Goal: Task Accomplishment & Management: Manage account settings

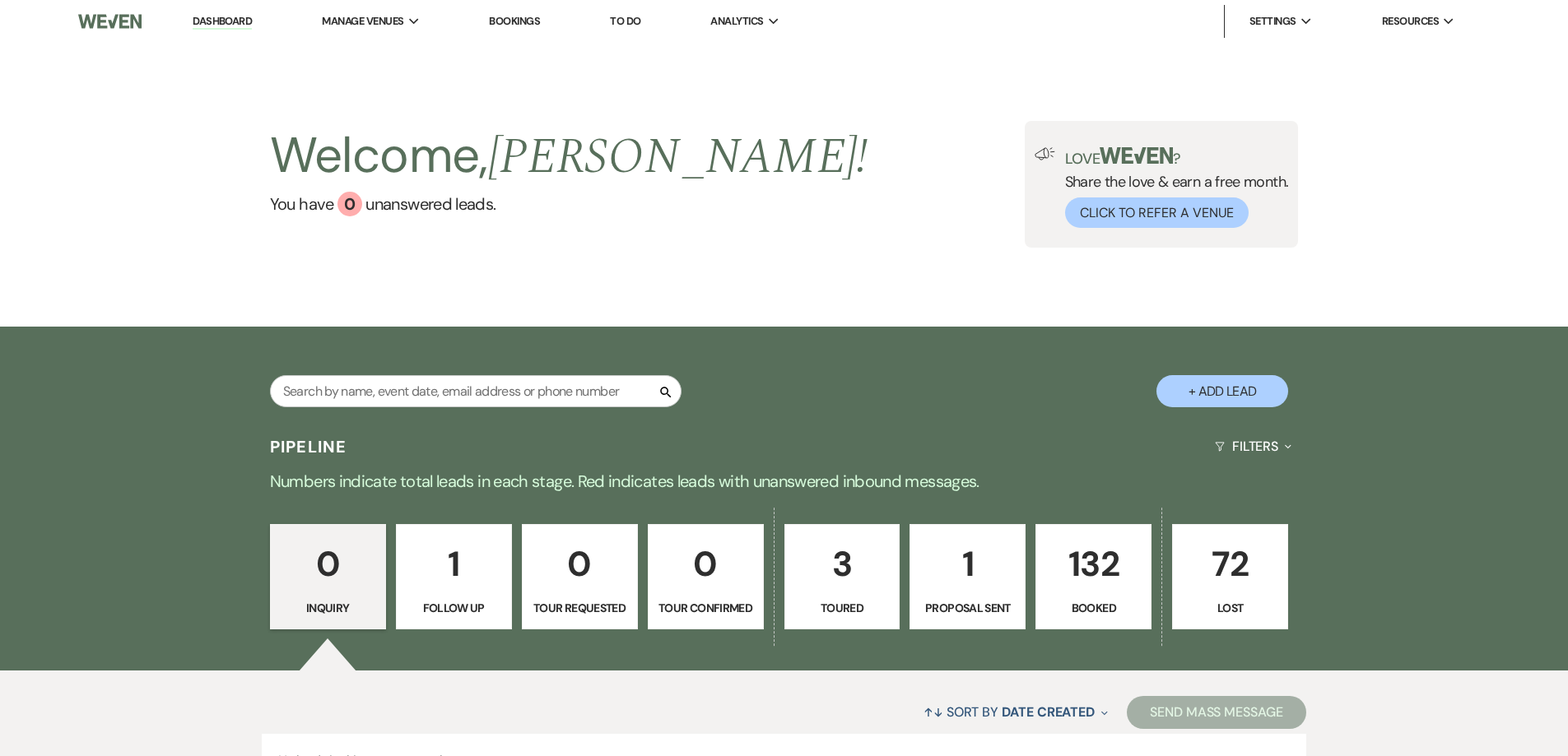
click at [1097, 568] on p "132" at bounding box center [1094, 564] width 94 height 56
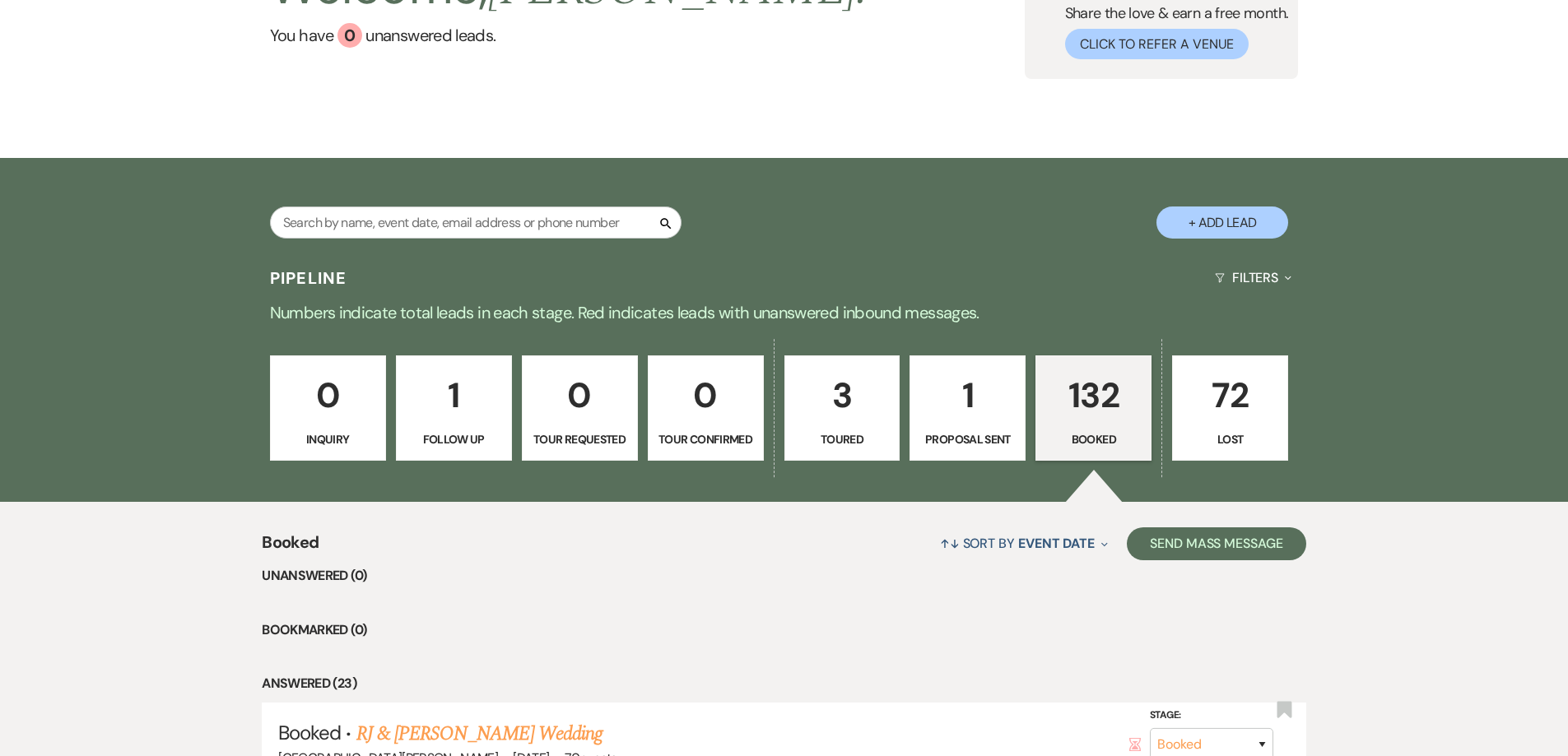
scroll to position [576, 0]
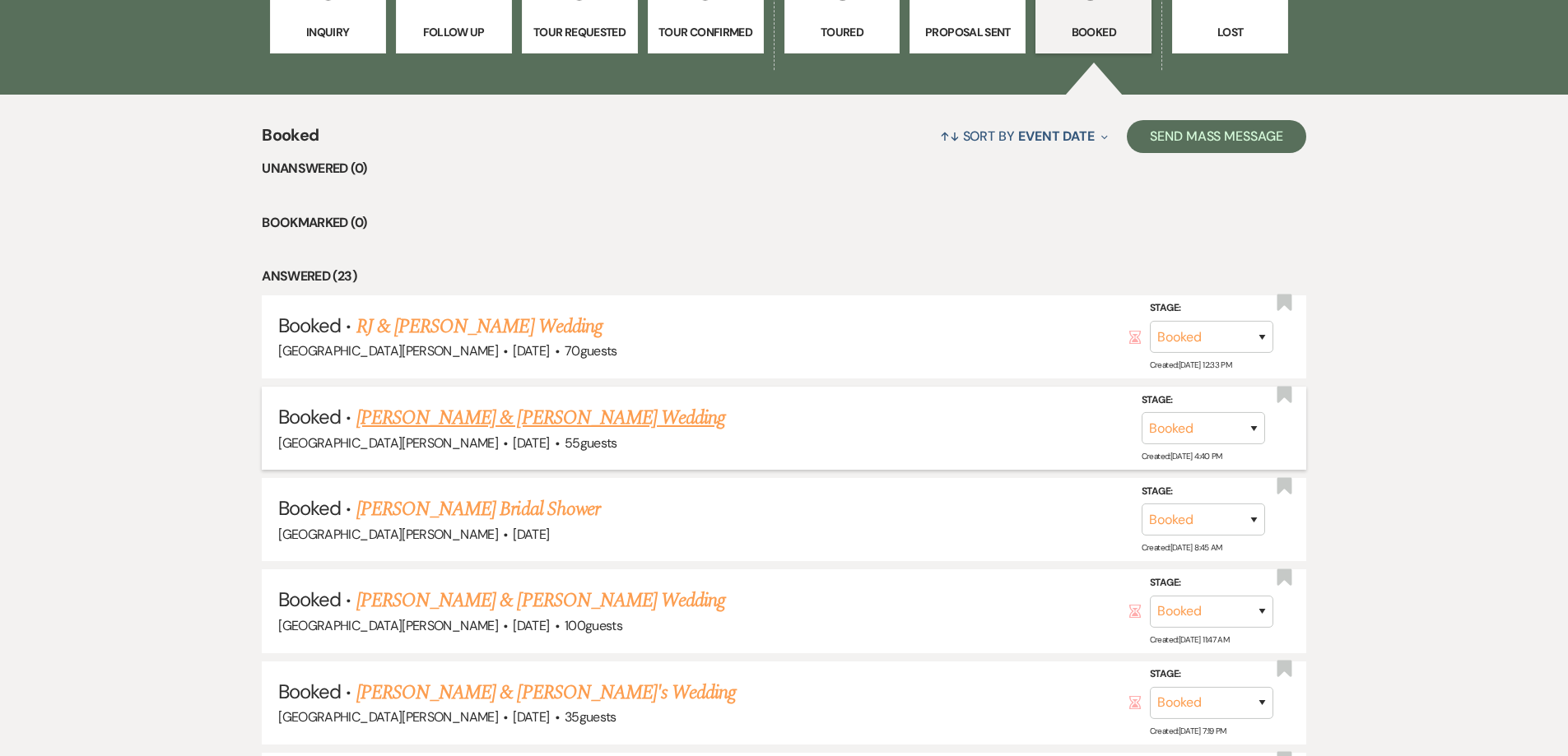
click at [534, 419] on link "[PERSON_NAME] & [PERSON_NAME] Wedding" at bounding box center [540, 418] width 369 height 29
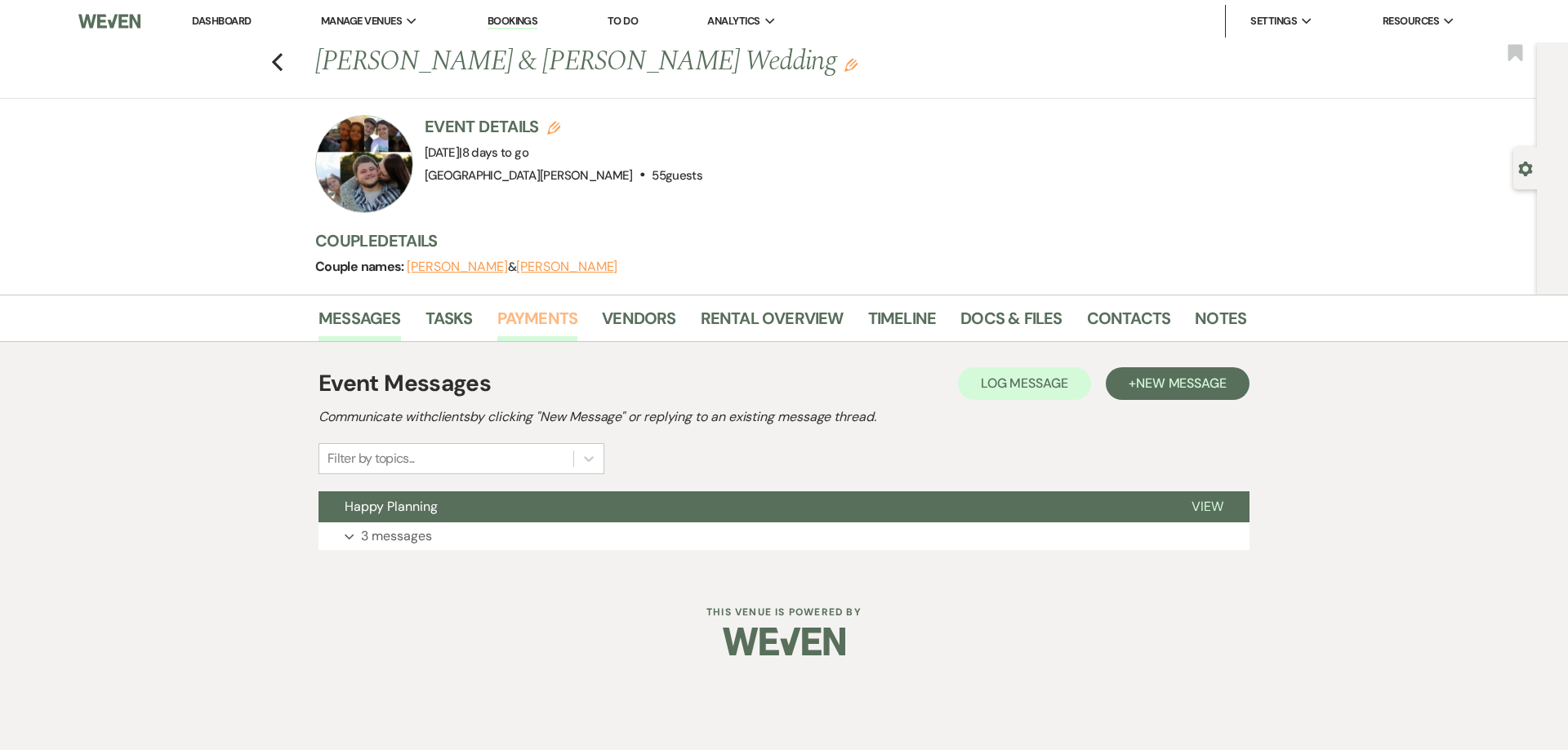
click at [544, 319] on link "Payments" at bounding box center [538, 324] width 80 height 36
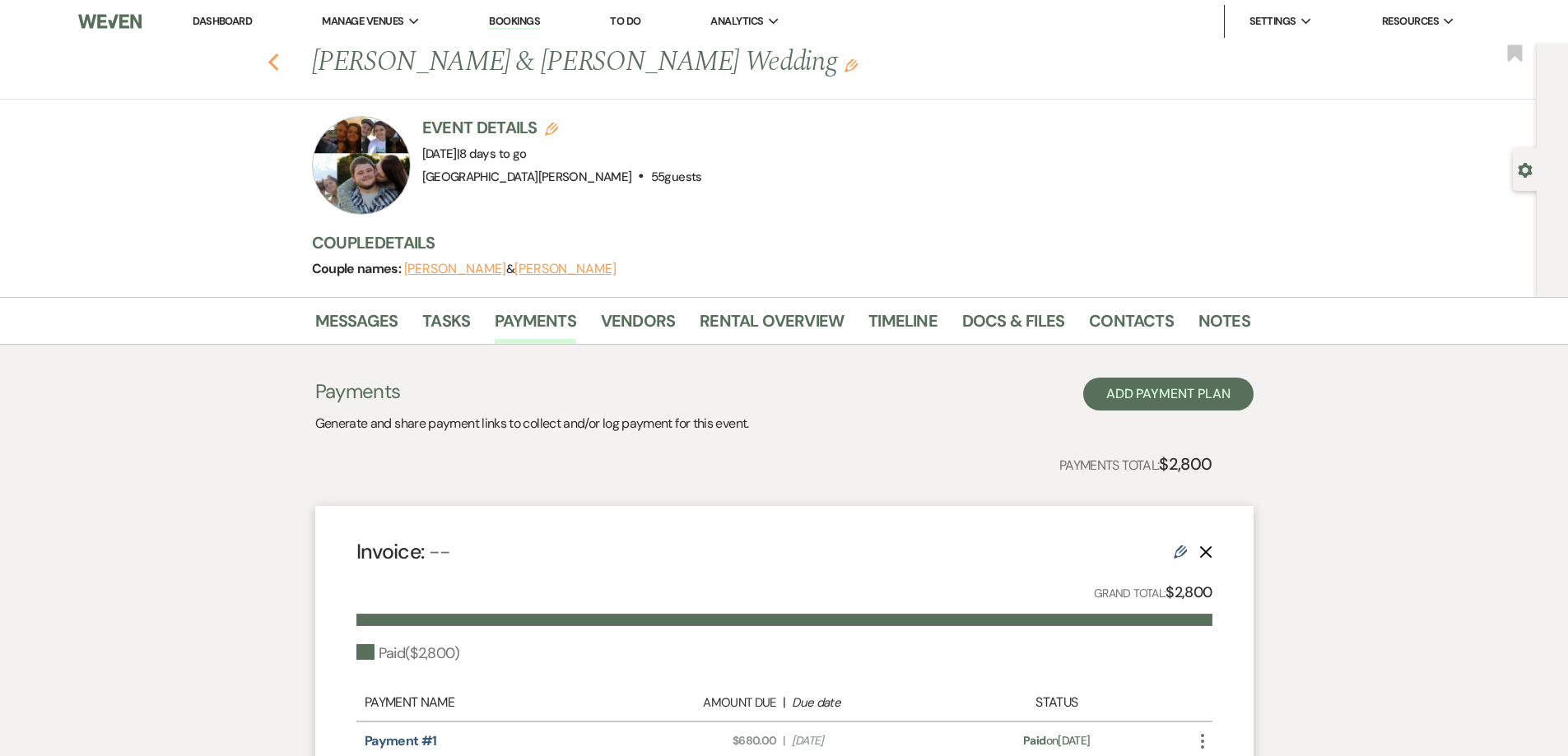
click at [279, 56] on icon "Previous" at bounding box center [273, 62] width 12 height 20
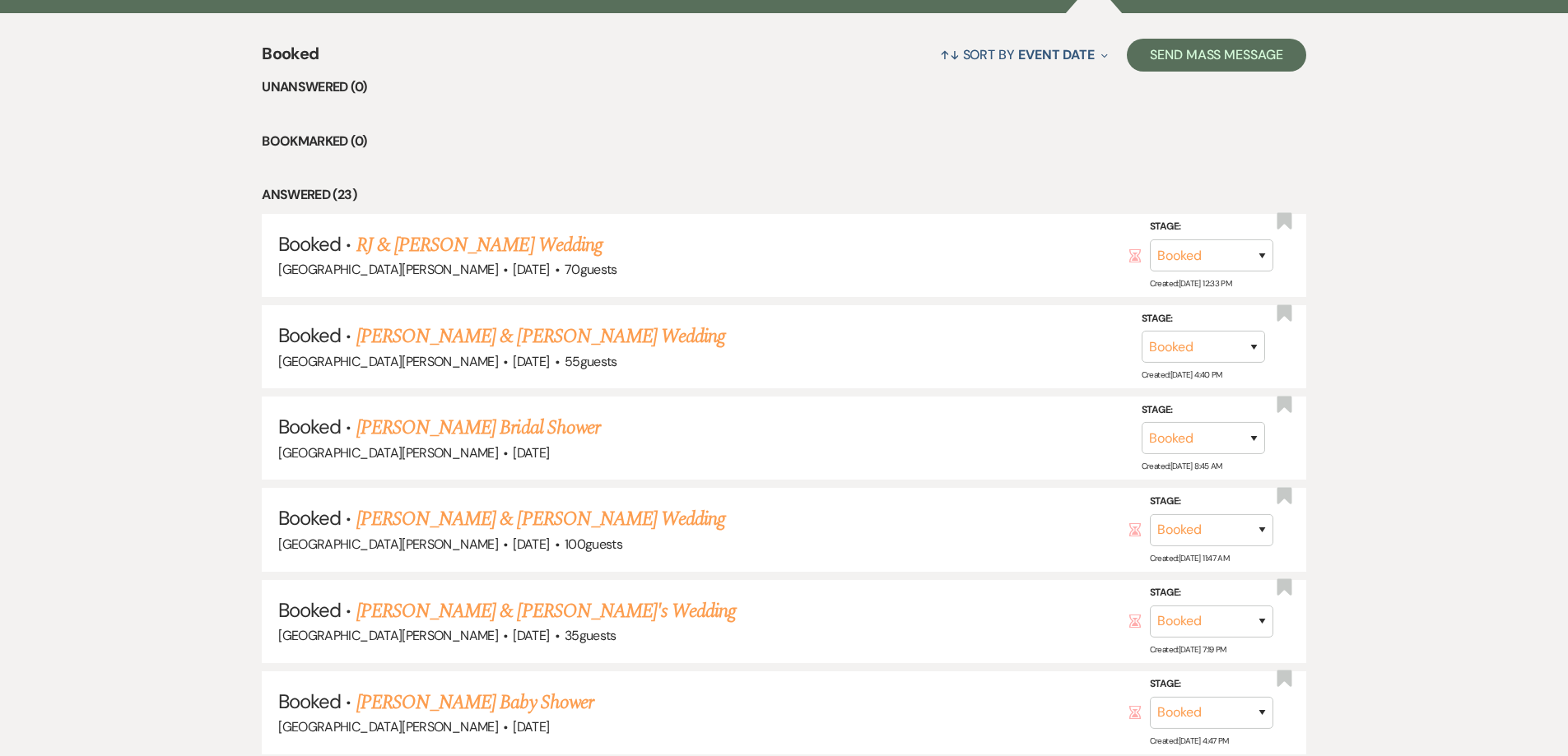
scroll to position [823, 0]
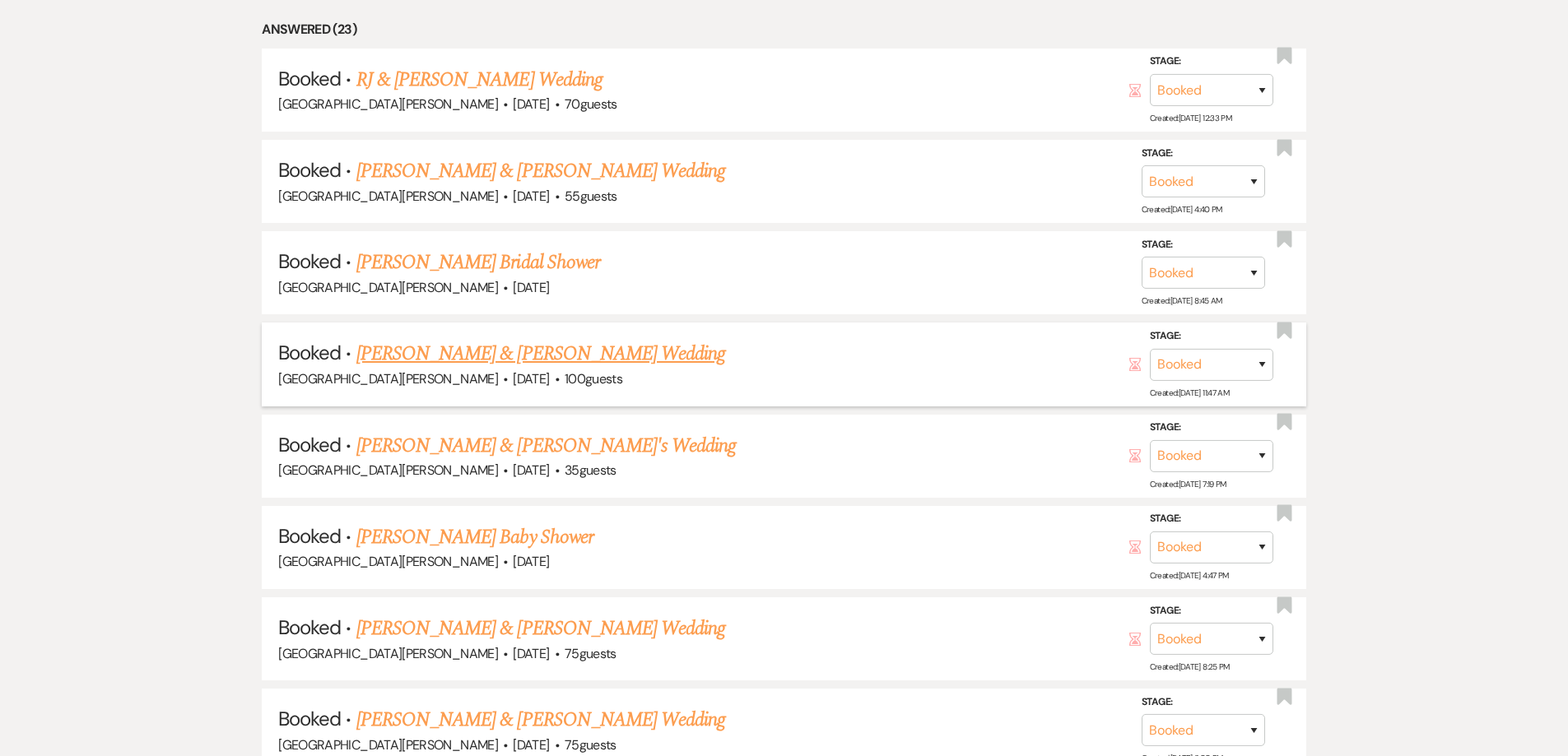
click at [558, 353] on link "[PERSON_NAME] & [PERSON_NAME] Wedding" at bounding box center [540, 353] width 369 height 29
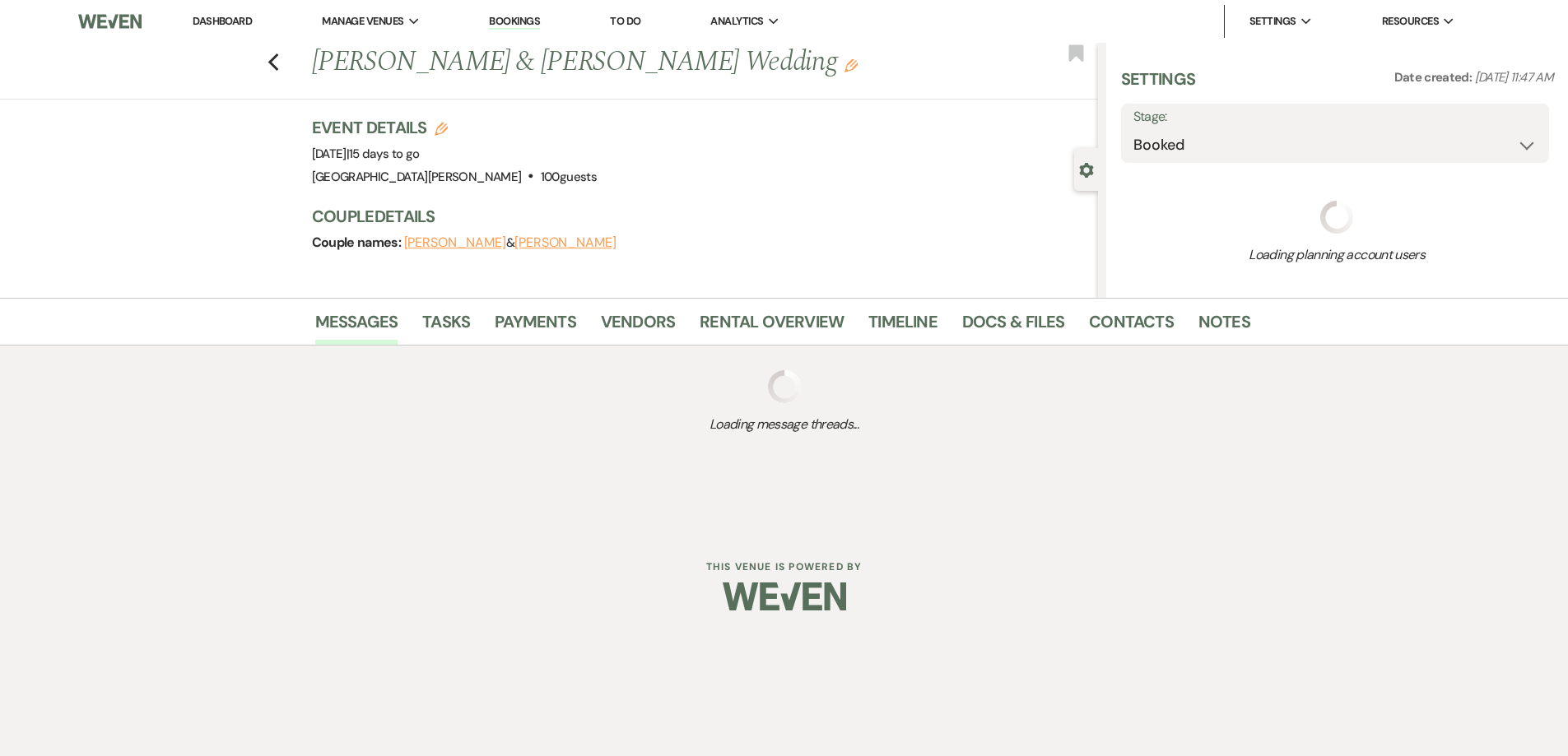
select select "5"
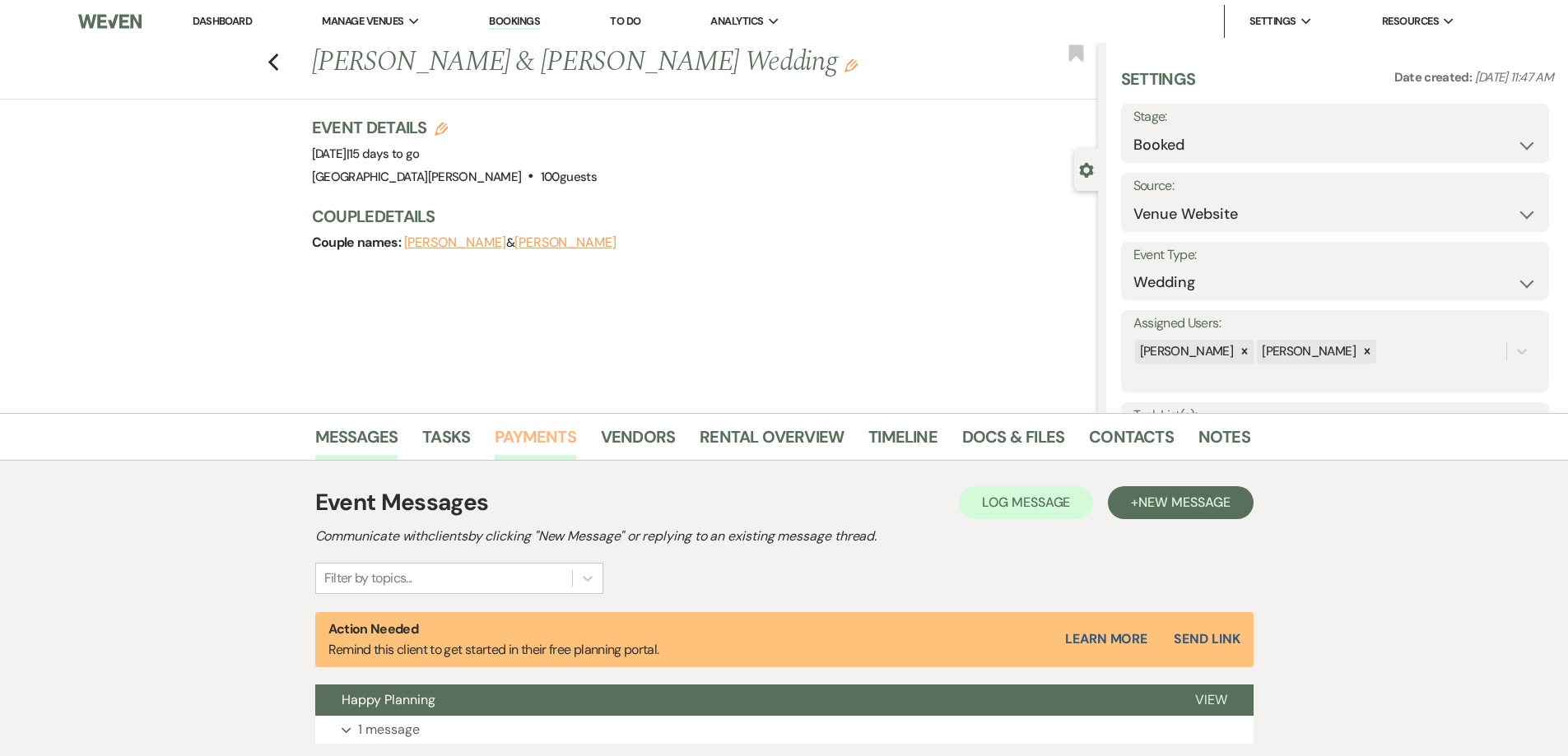
click at [523, 433] on link "Payments" at bounding box center [536, 442] width 81 height 36
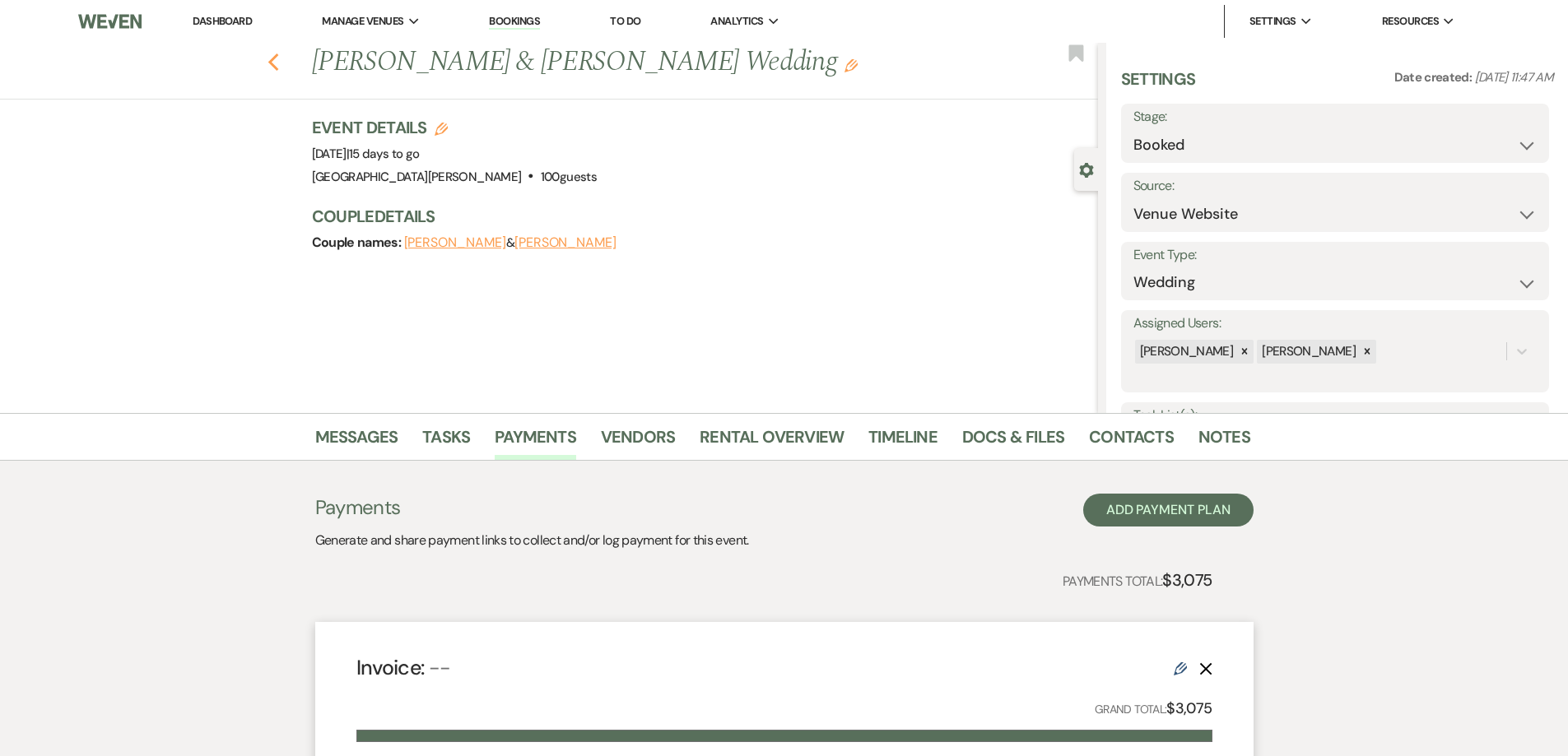
click at [278, 60] on use "button" at bounding box center [272, 62] width 10 height 18
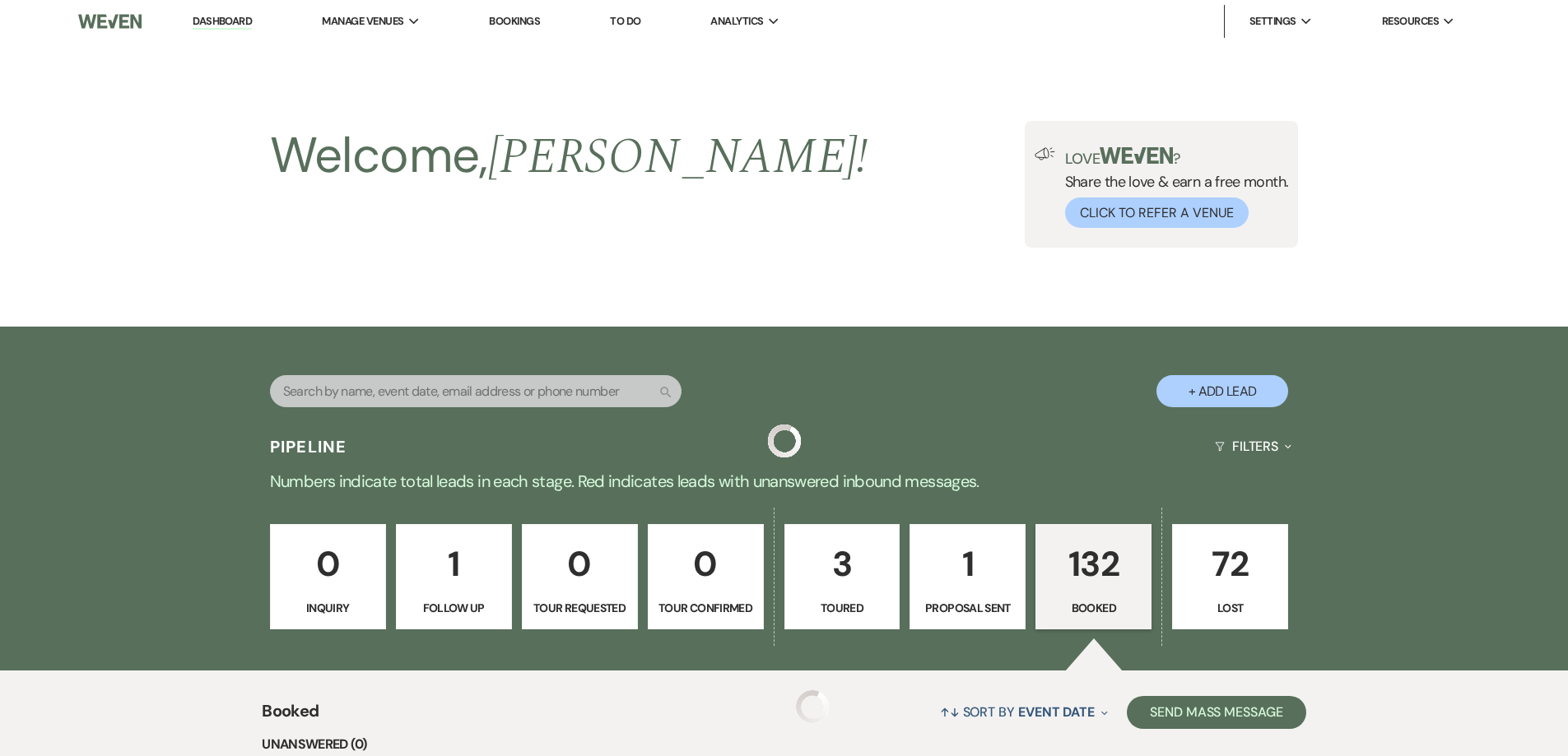
scroll to position [823, 0]
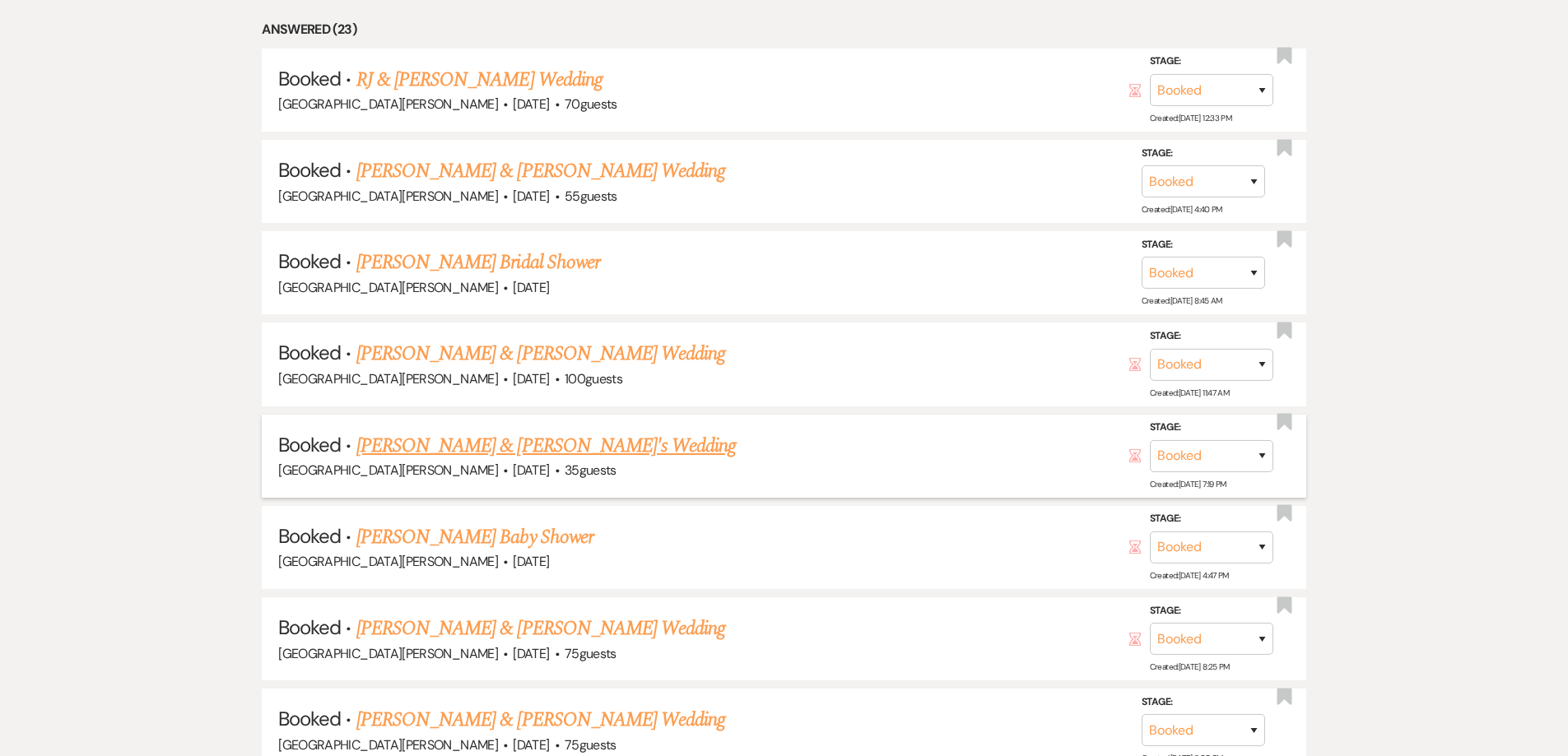
click at [475, 441] on link "[PERSON_NAME] & [PERSON_NAME]'s Wedding" at bounding box center [546, 446] width 380 height 29
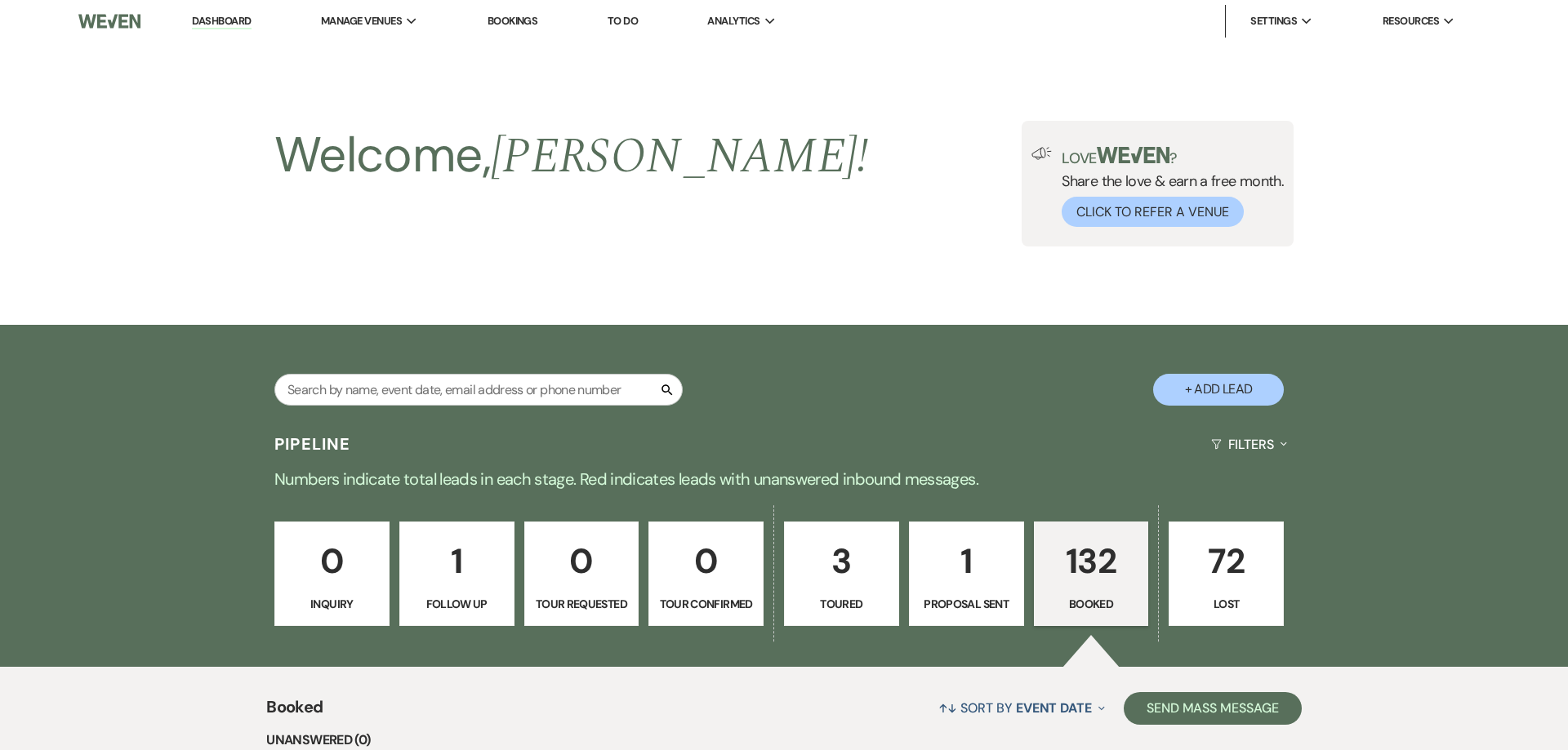
select select "5"
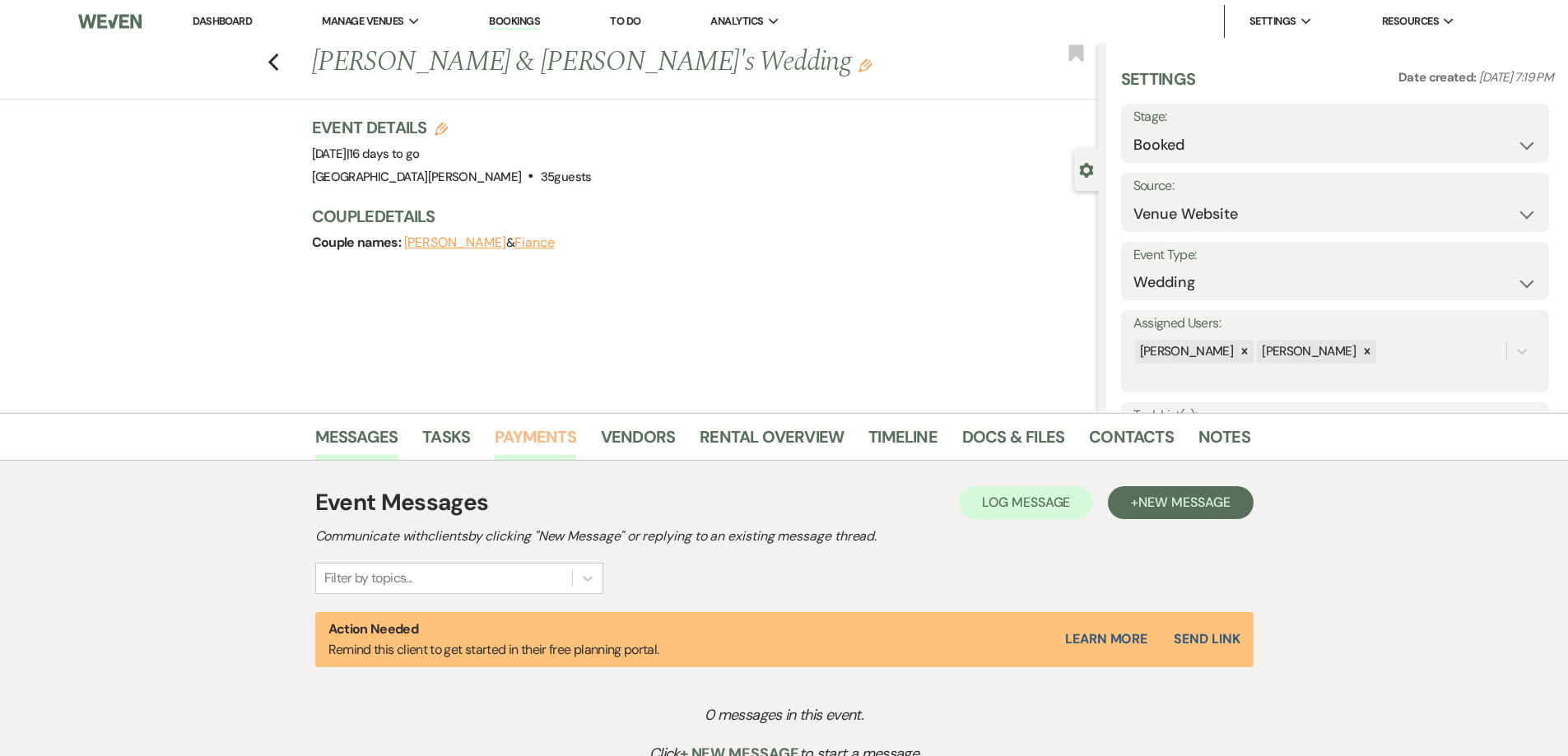
click at [538, 436] on link "Payments" at bounding box center [536, 442] width 81 height 36
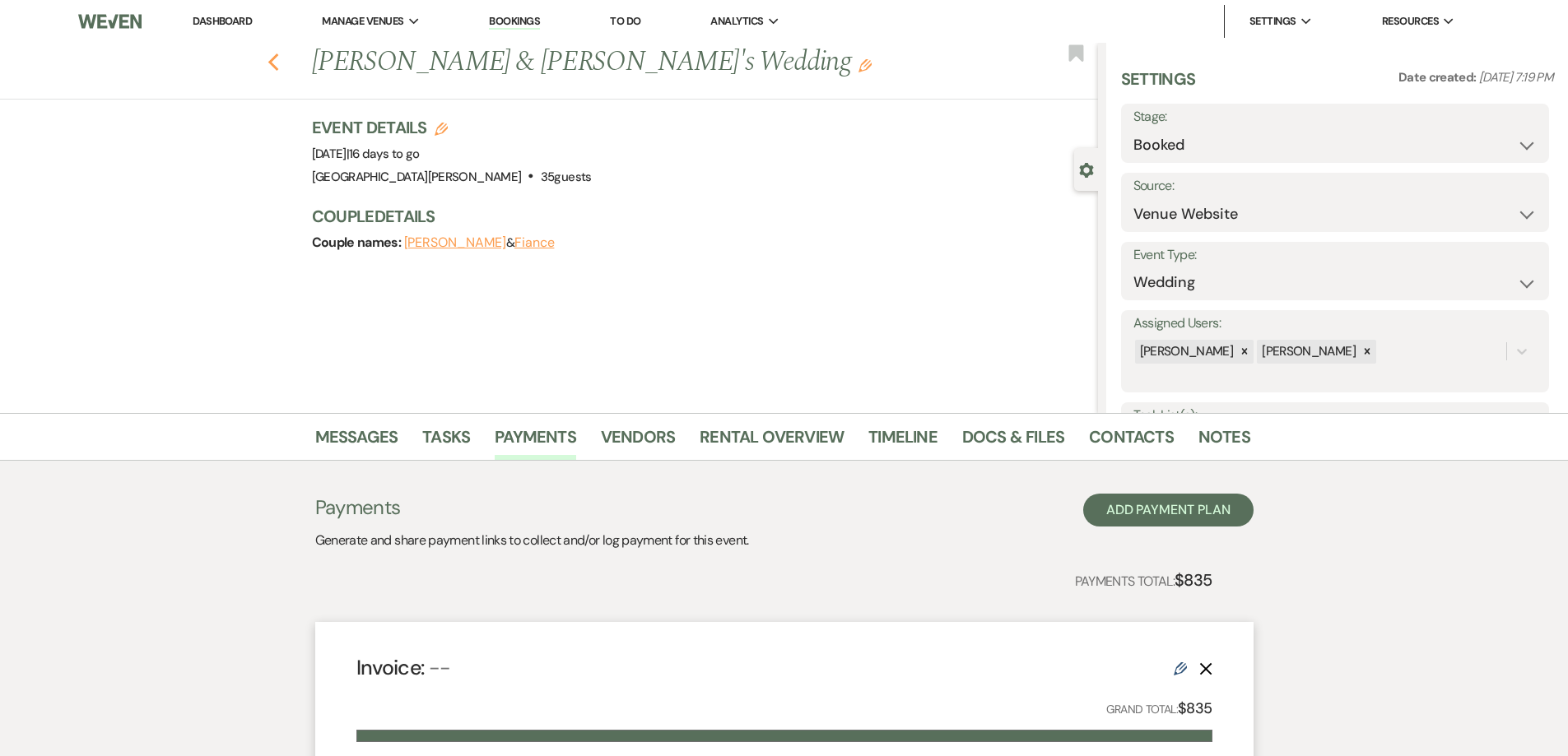
click at [278, 58] on use "button" at bounding box center [272, 62] width 10 height 18
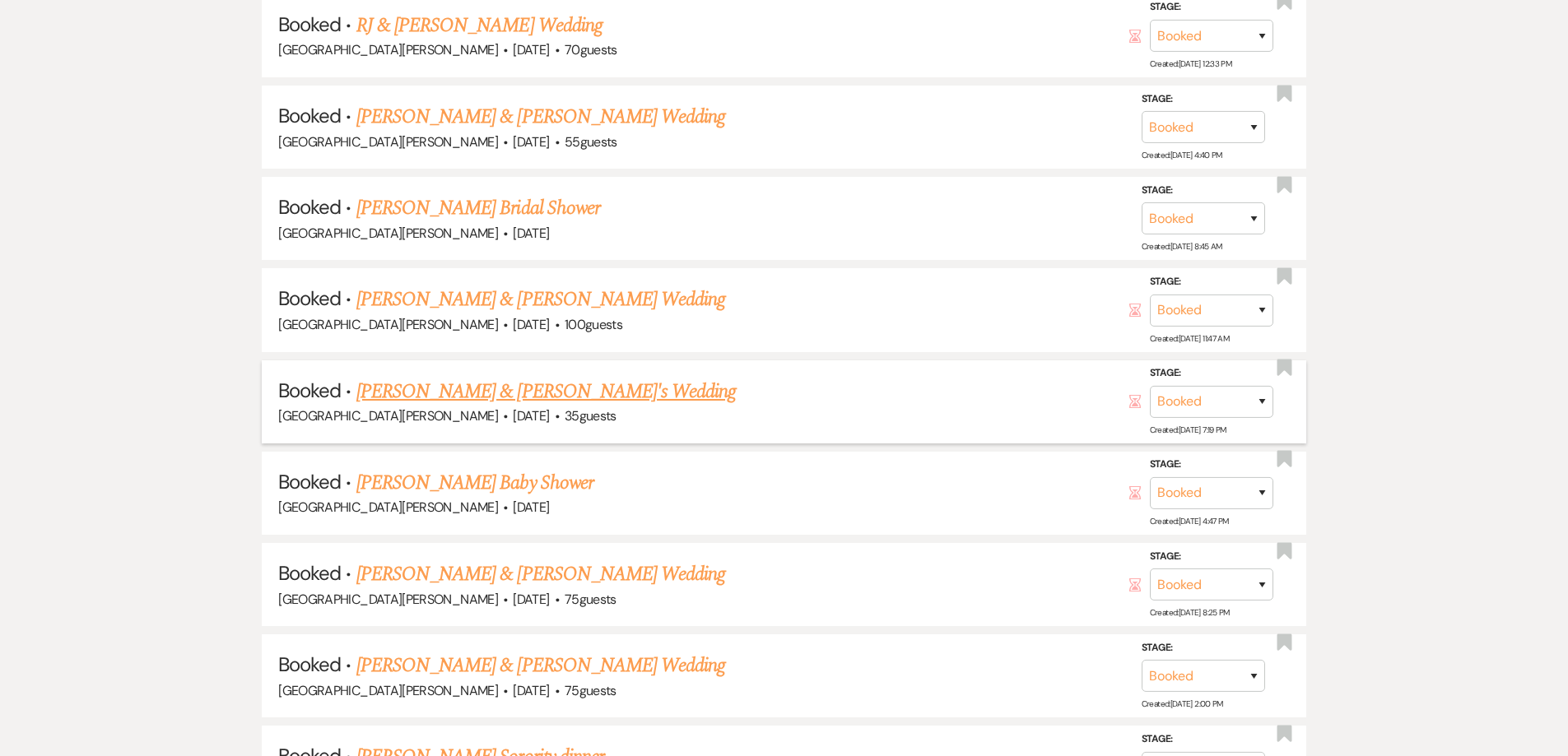
scroll to position [988, 0]
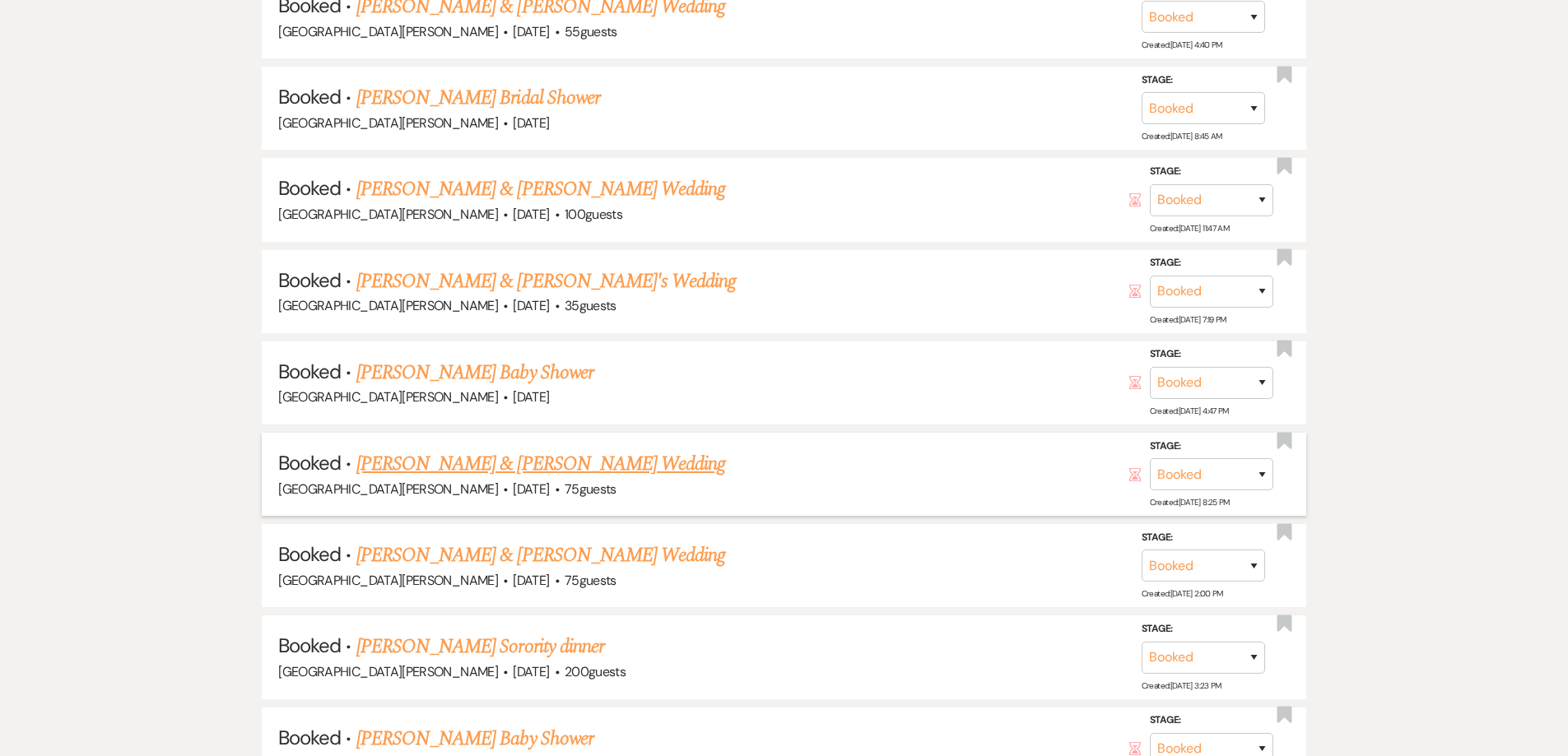
click at [447, 465] on link "[PERSON_NAME] & [PERSON_NAME] Wedding" at bounding box center [540, 464] width 369 height 29
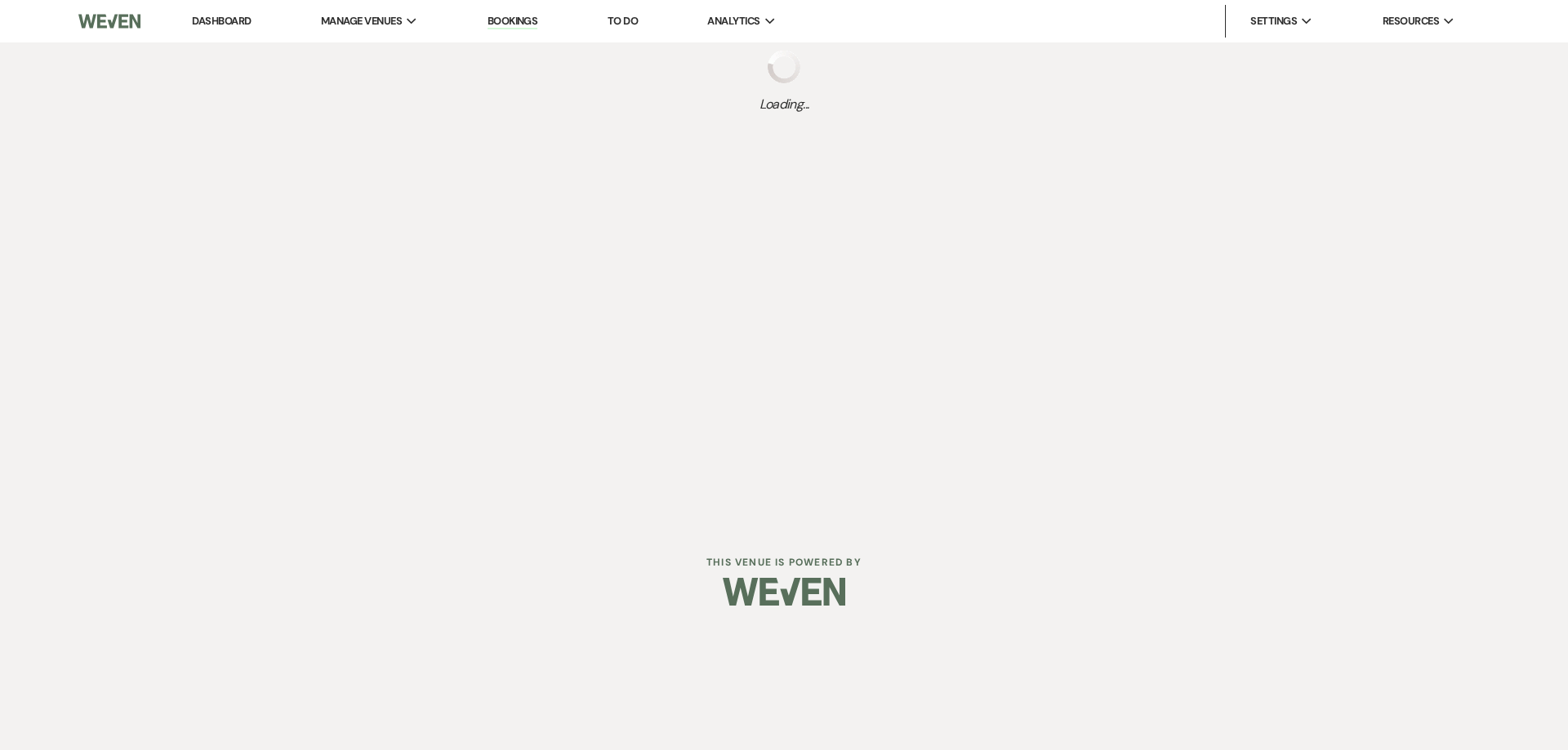
select select "12"
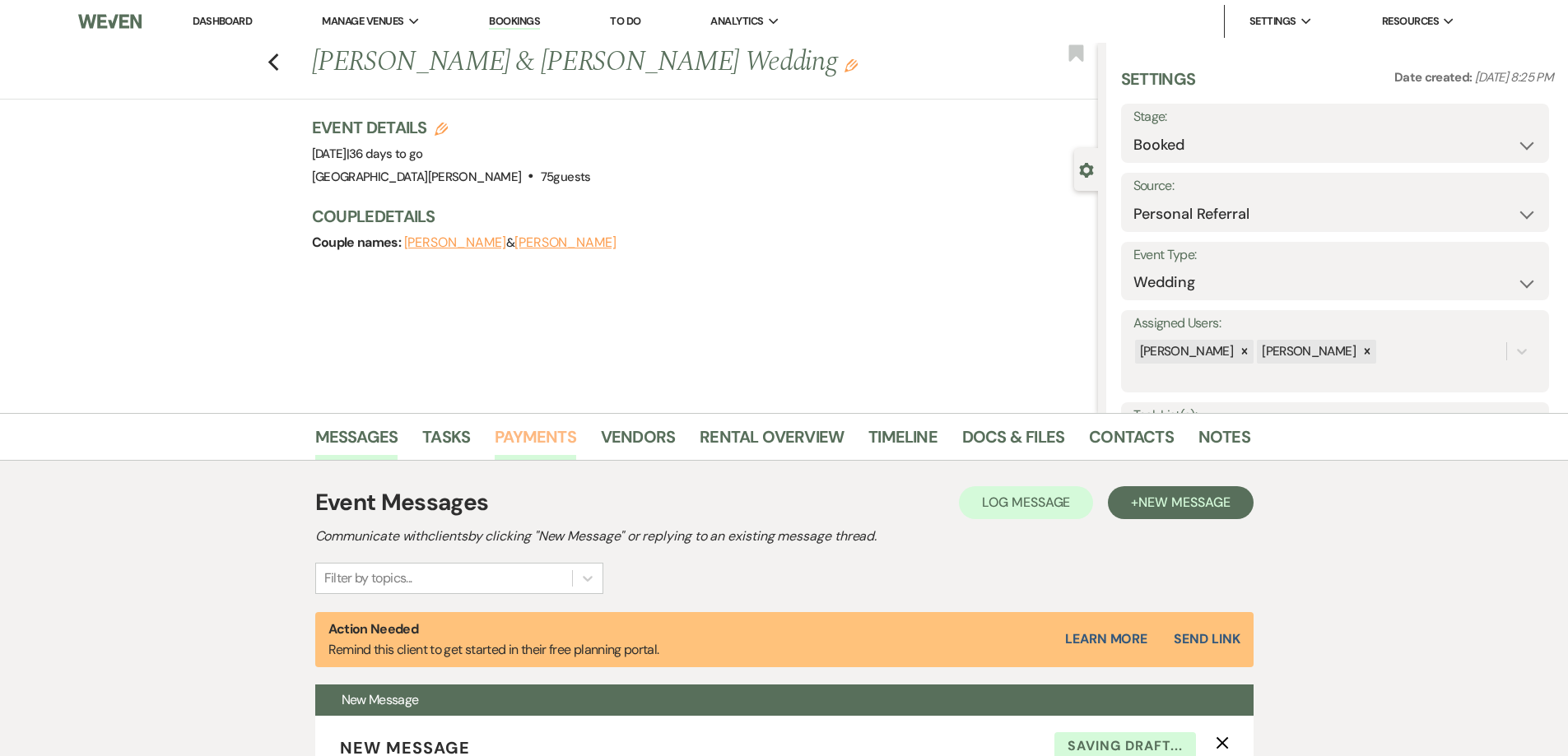
click at [536, 432] on link "Payments" at bounding box center [536, 442] width 81 height 36
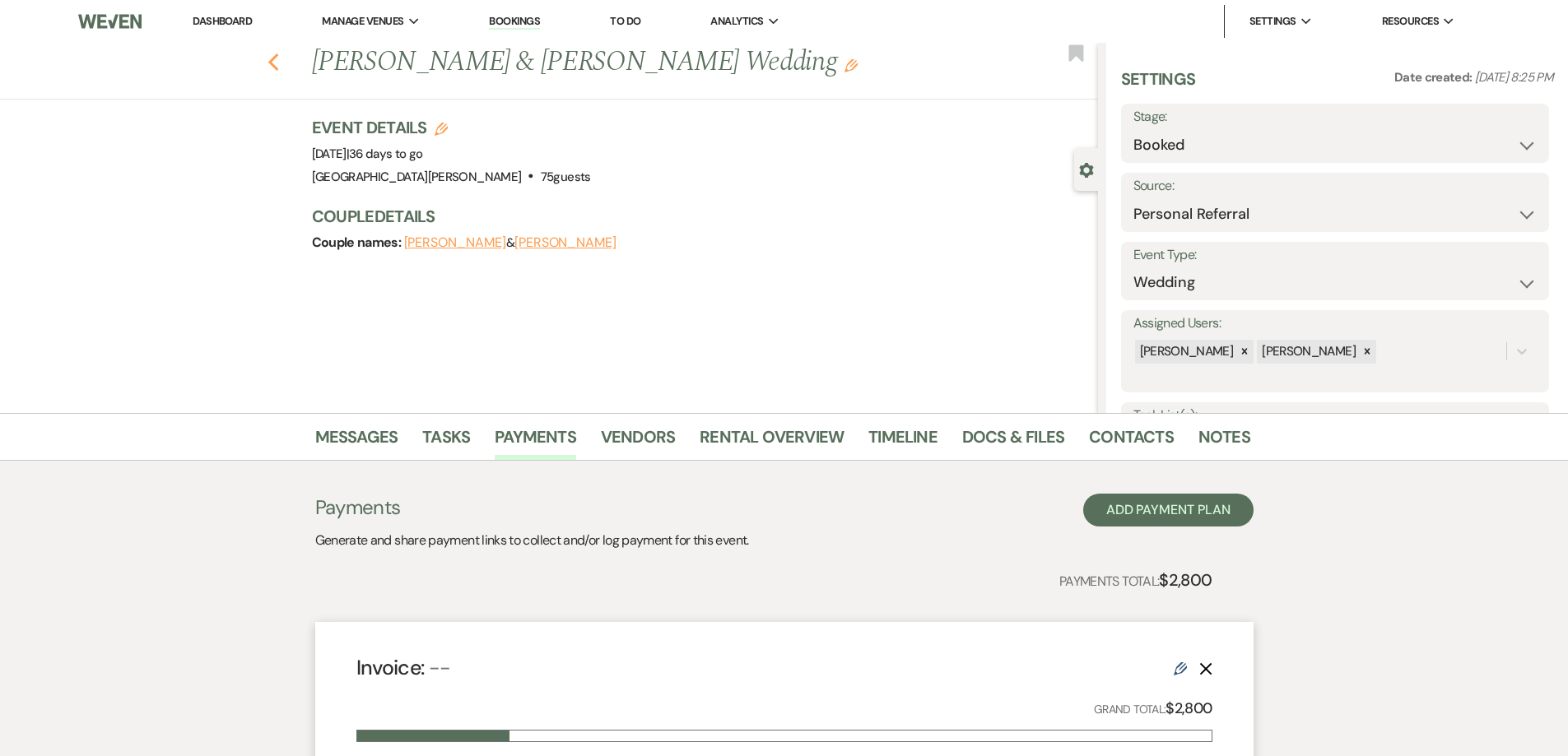
click at [278, 56] on icon "Previous" at bounding box center [273, 62] width 12 height 20
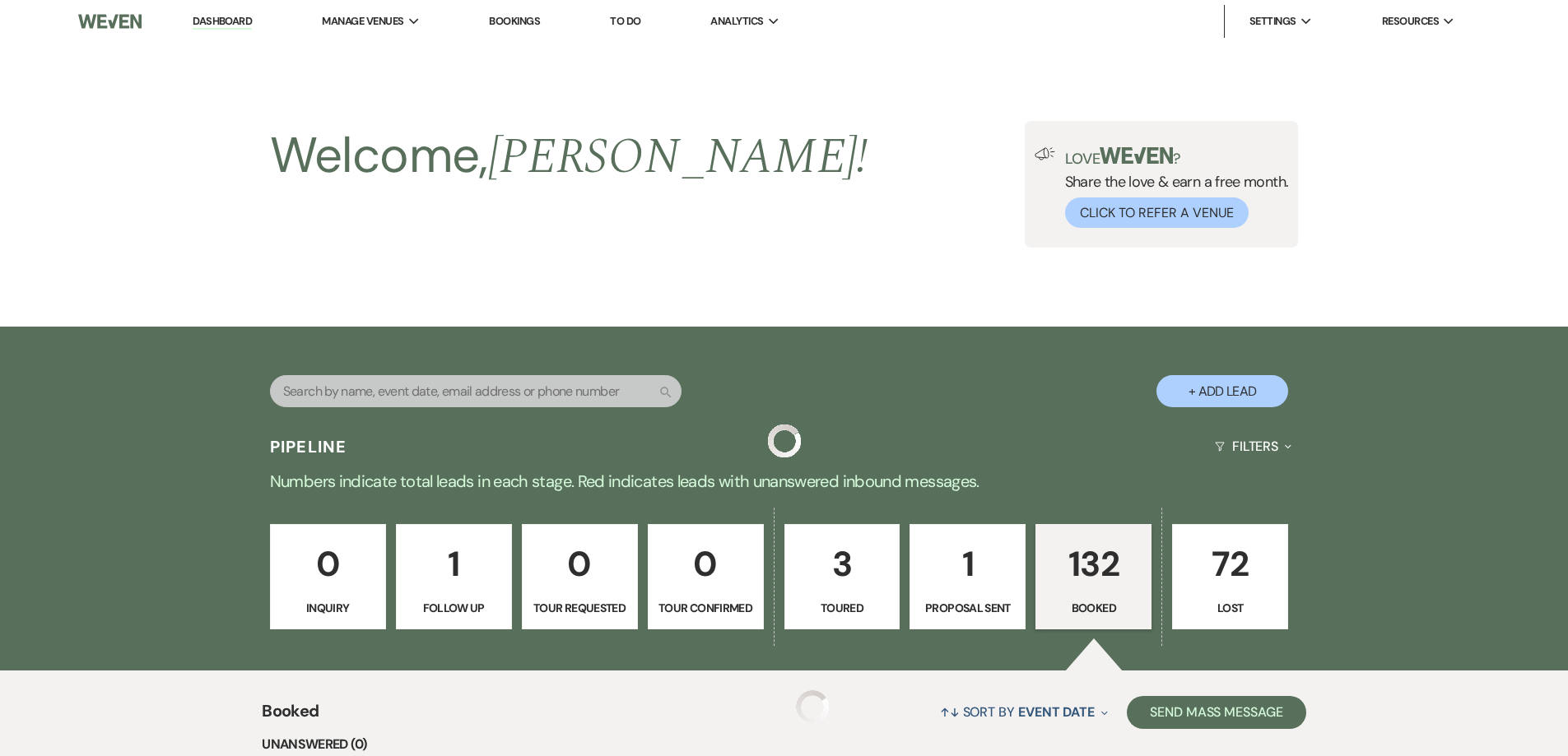
scroll to position [988, 0]
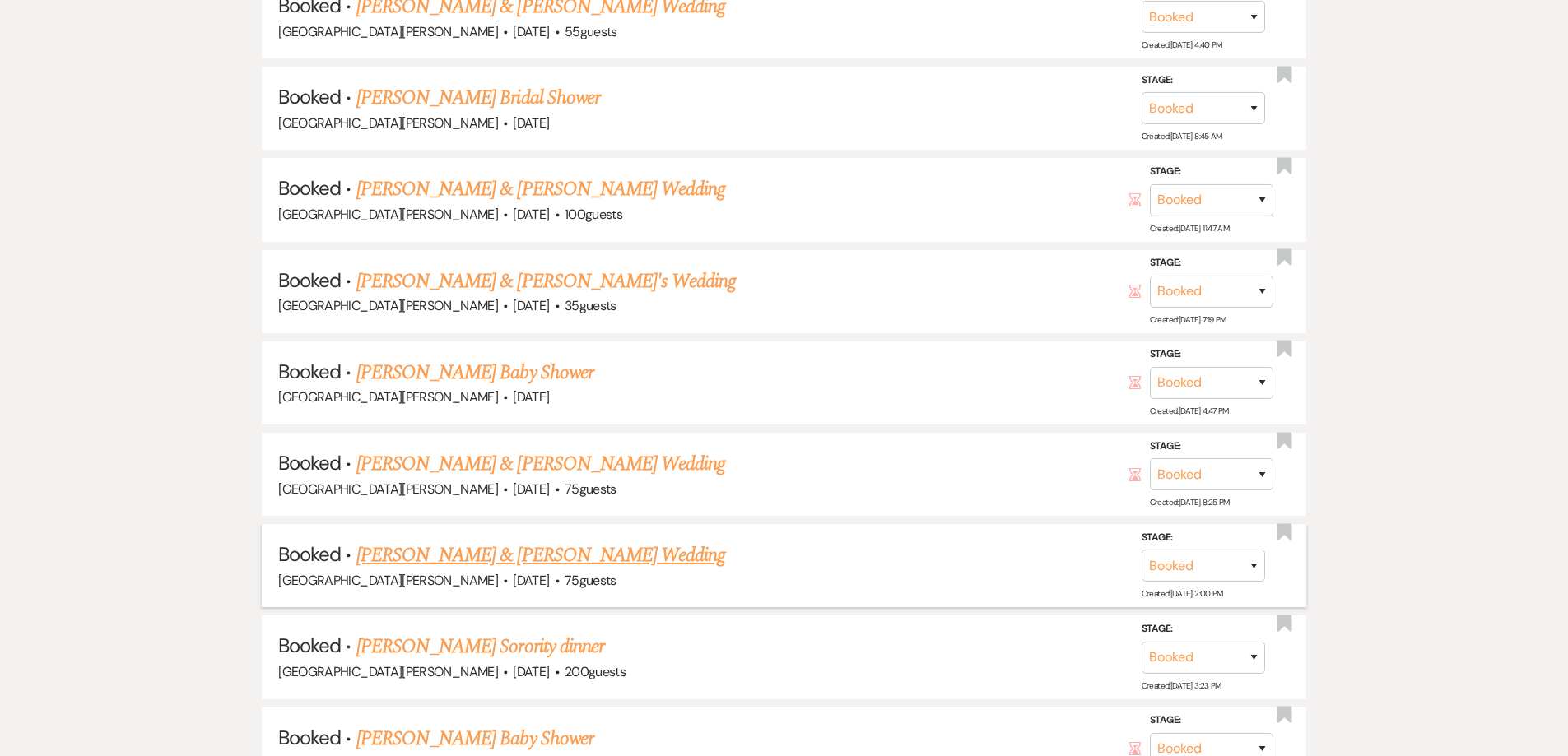
click at [445, 555] on link "[PERSON_NAME] & [PERSON_NAME] Wedding" at bounding box center [540, 555] width 369 height 29
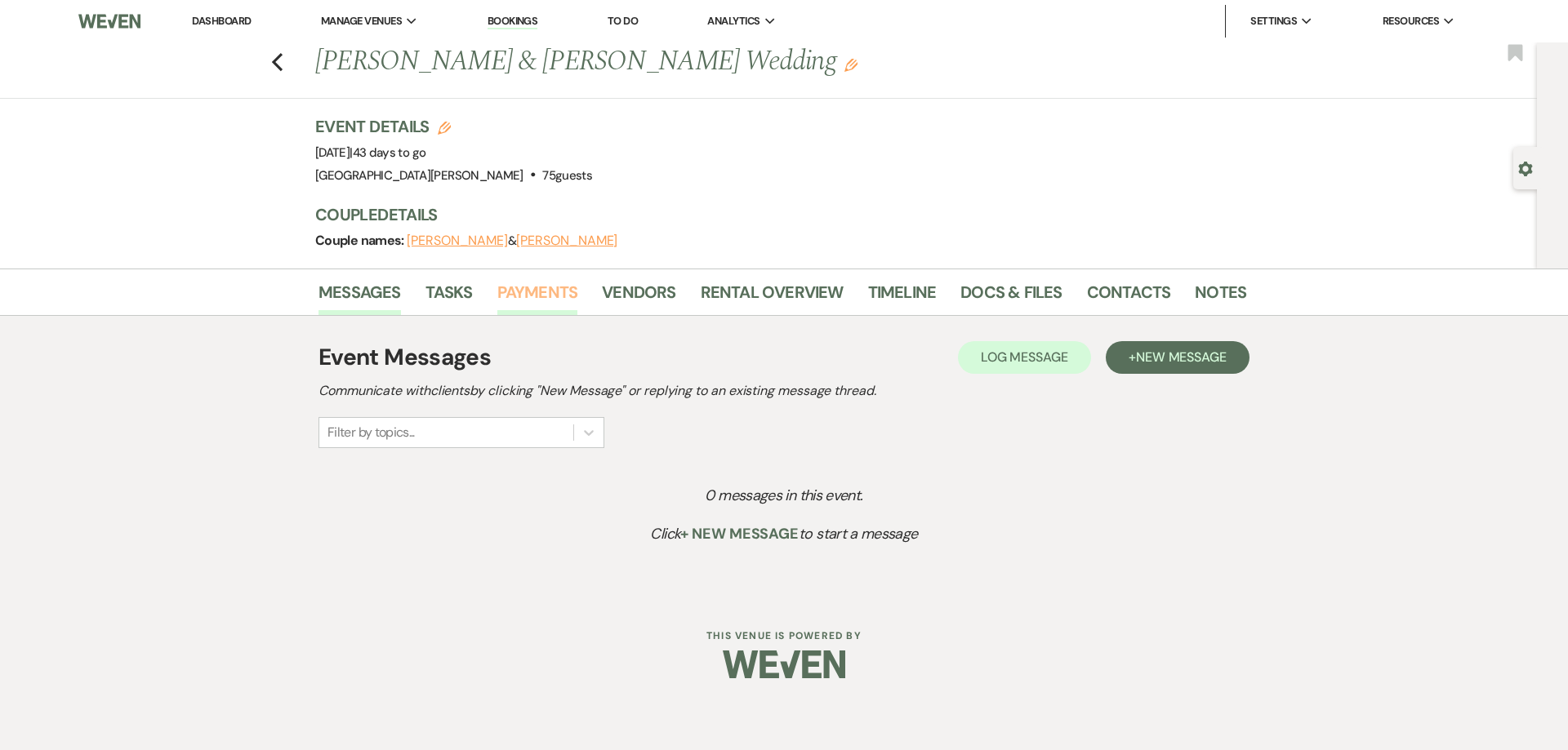
click at [547, 285] on link "Payments" at bounding box center [538, 297] width 80 height 36
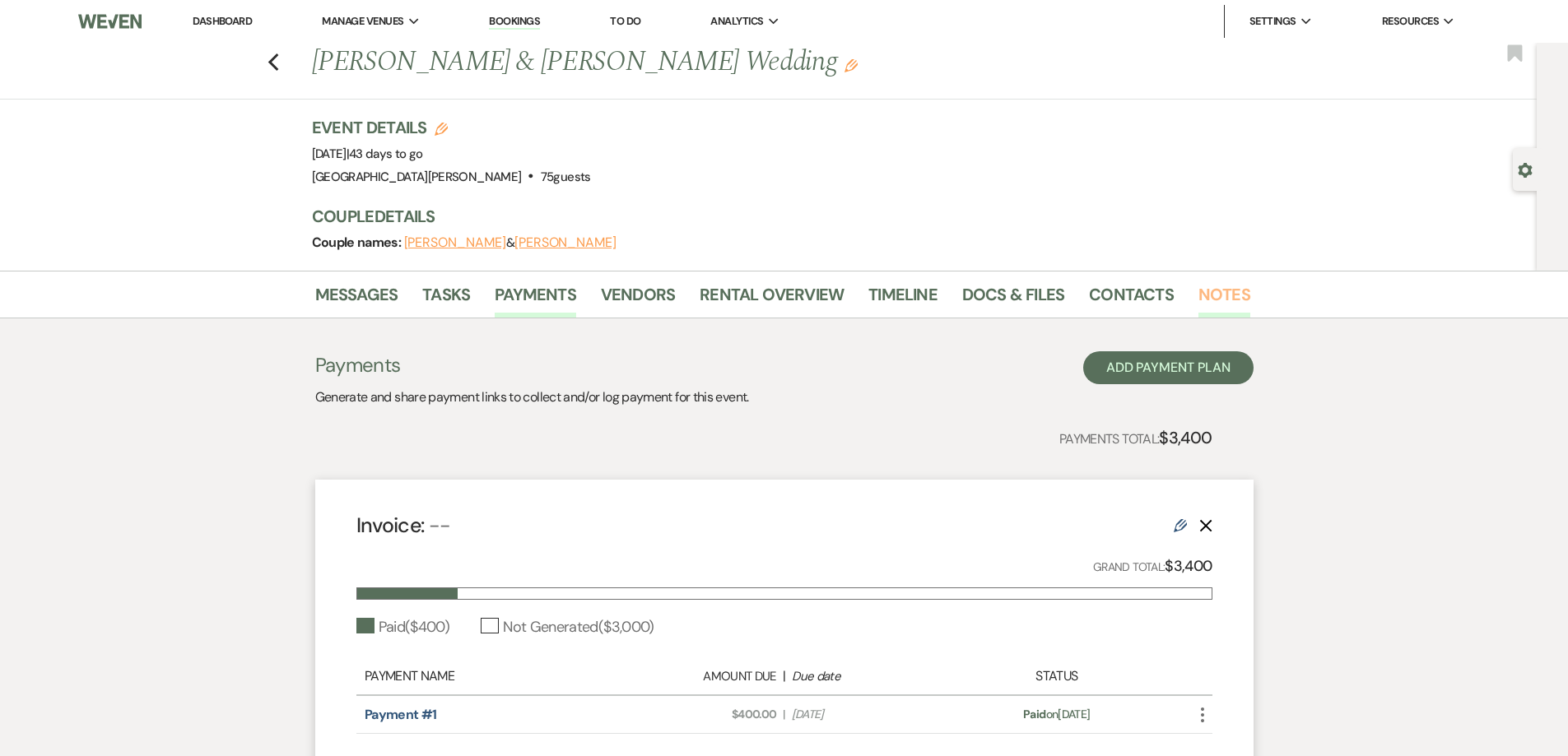
click at [1219, 291] on link "Notes" at bounding box center [1224, 300] width 52 height 36
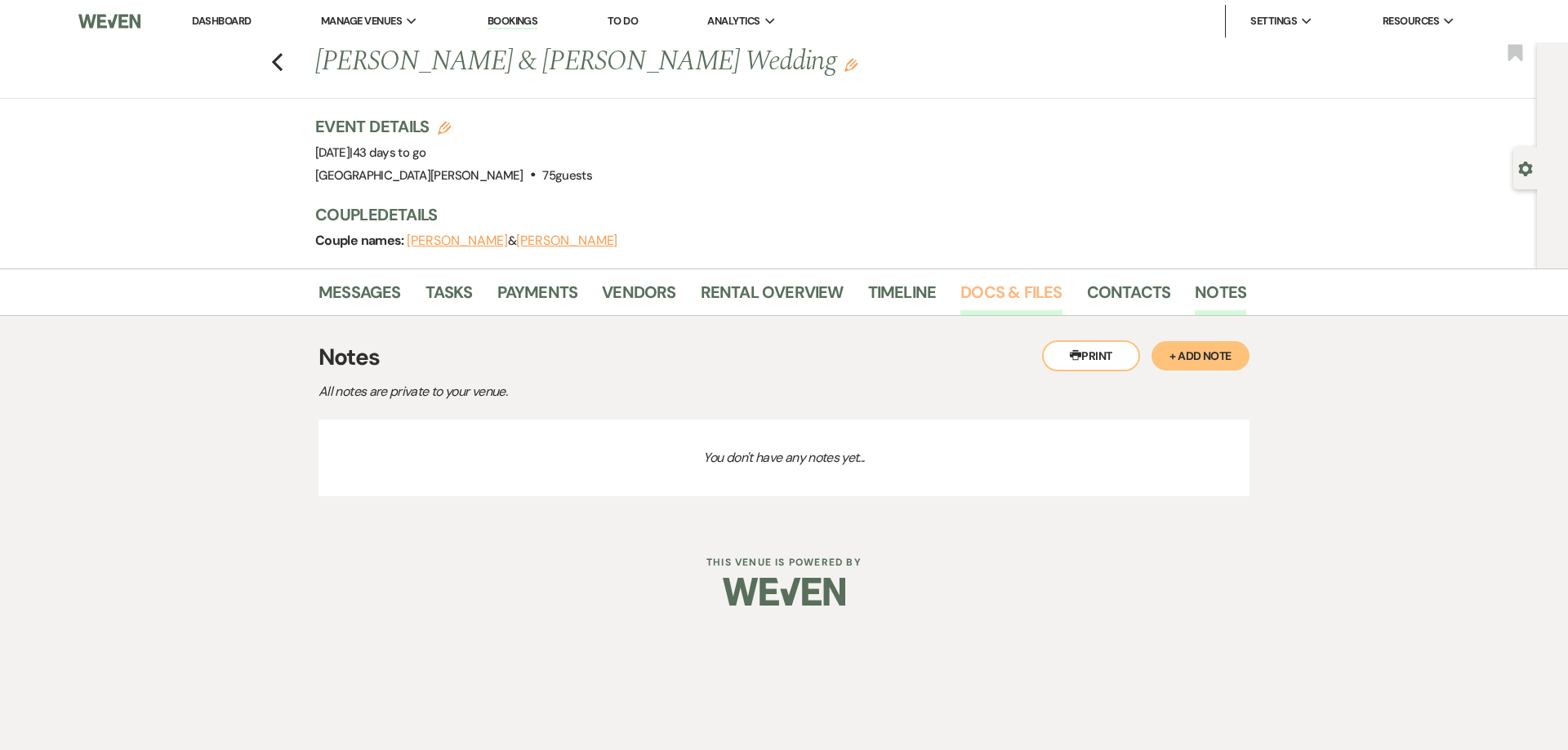
click at [976, 289] on link "Docs & Files" at bounding box center [1011, 297] width 101 height 36
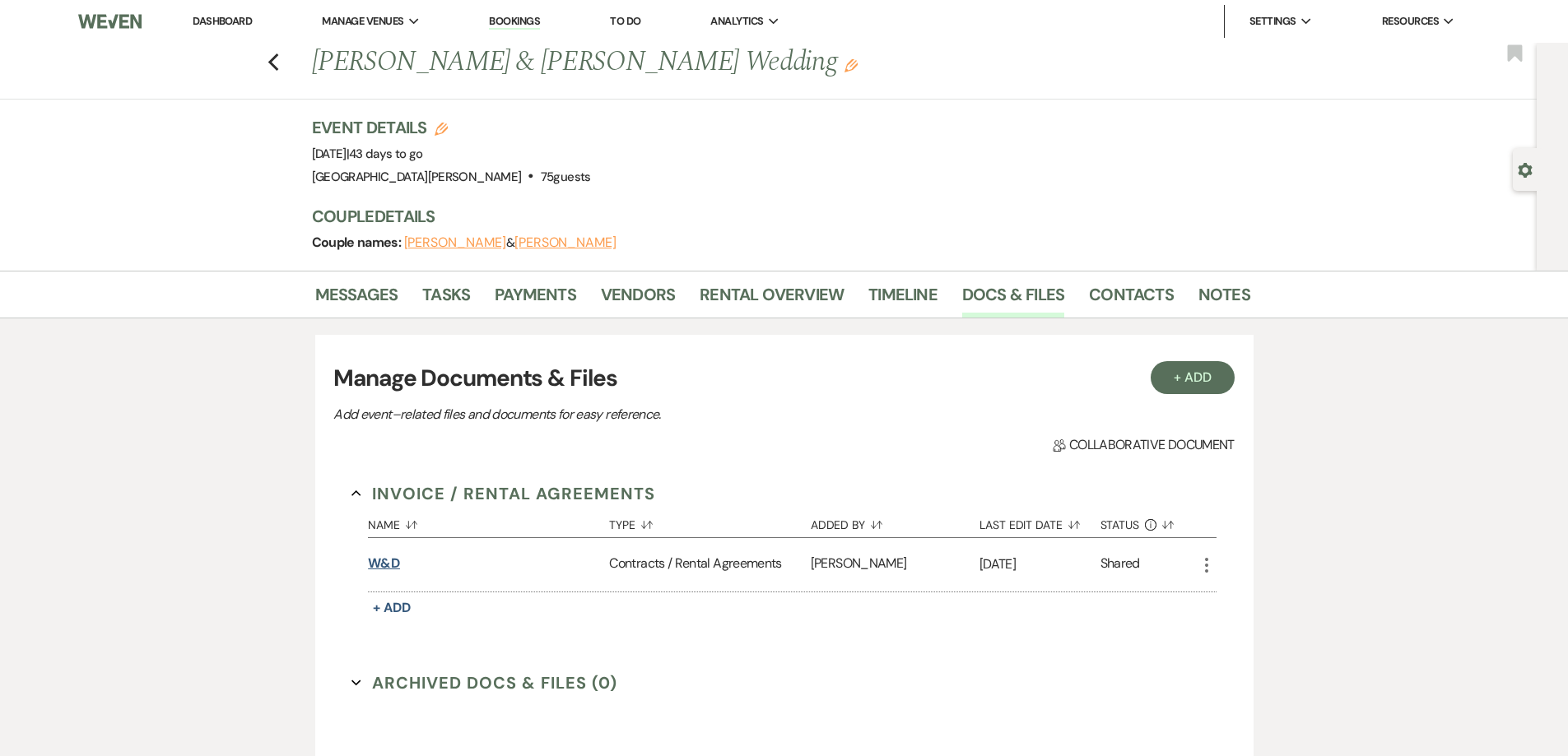
click at [387, 564] on button "W&D" at bounding box center [384, 564] width 32 height 20
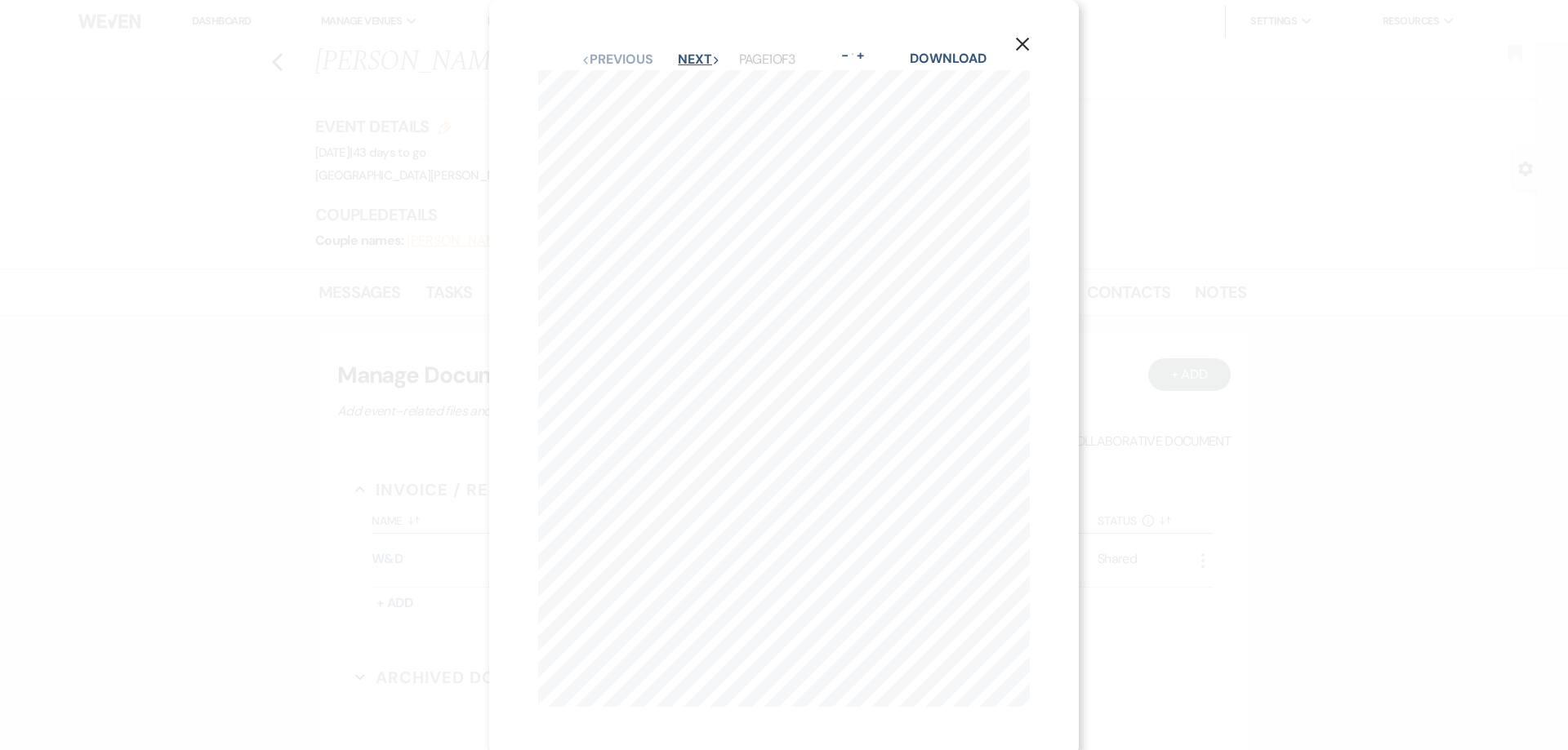
click at [683, 53] on button "Next Next" at bounding box center [698, 60] width 42 height 13
click at [681, 53] on button "Next Next" at bounding box center [698, 60] width 42 height 13
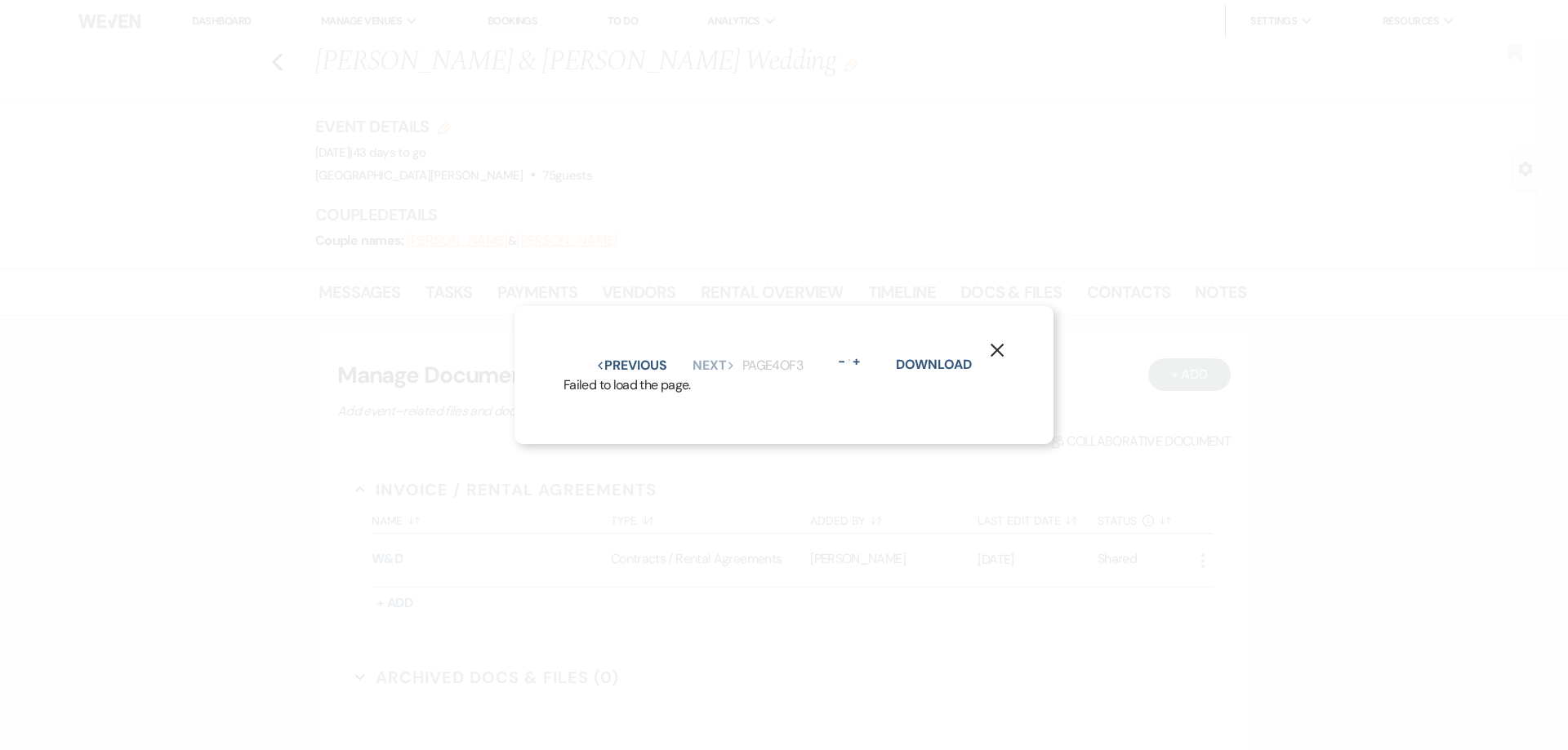
click at [996, 343] on icon "X" at bounding box center [997, 351] width 15 height 15
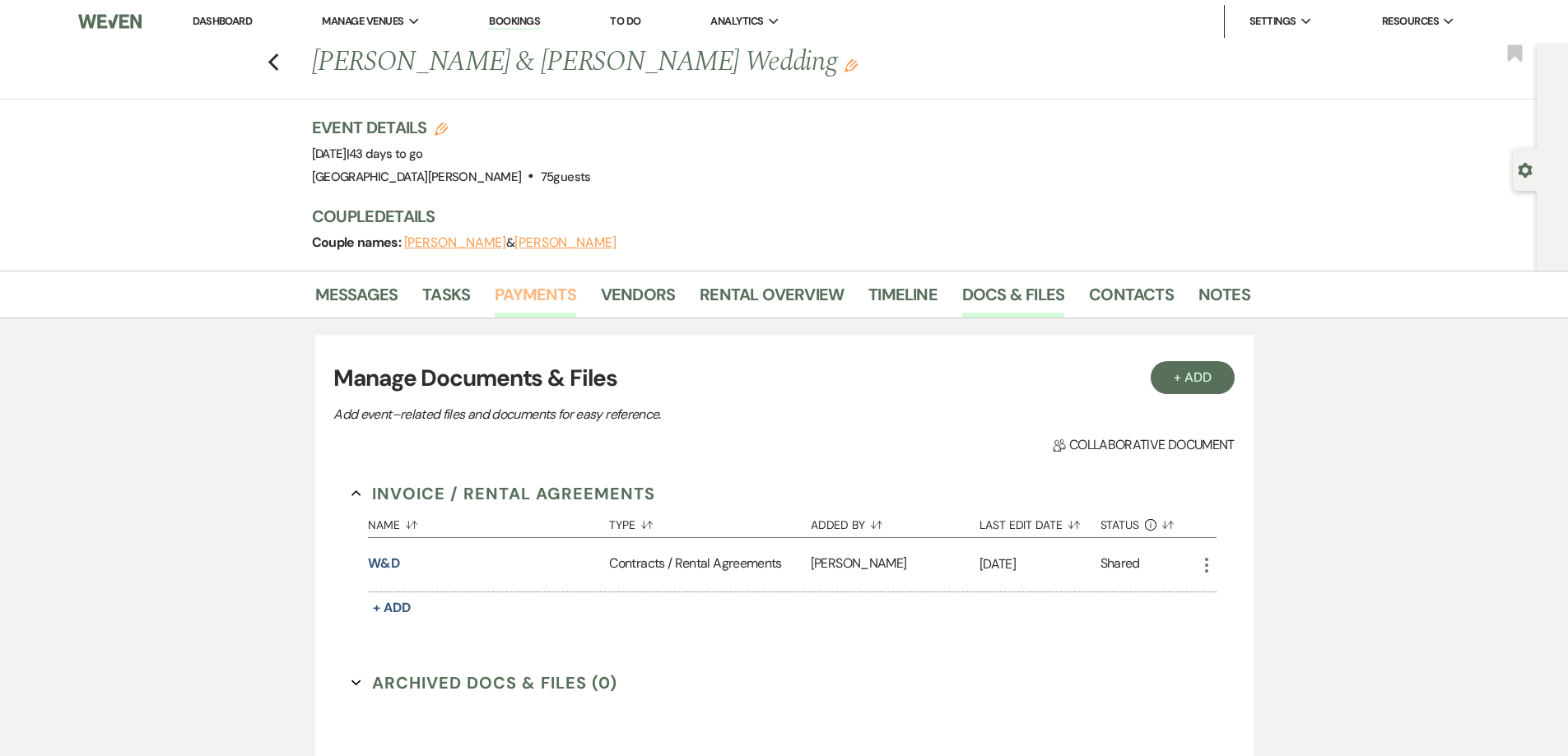
click at [525, 288] on link "Payments" at bounding box center [536, 300] width 81 height 36
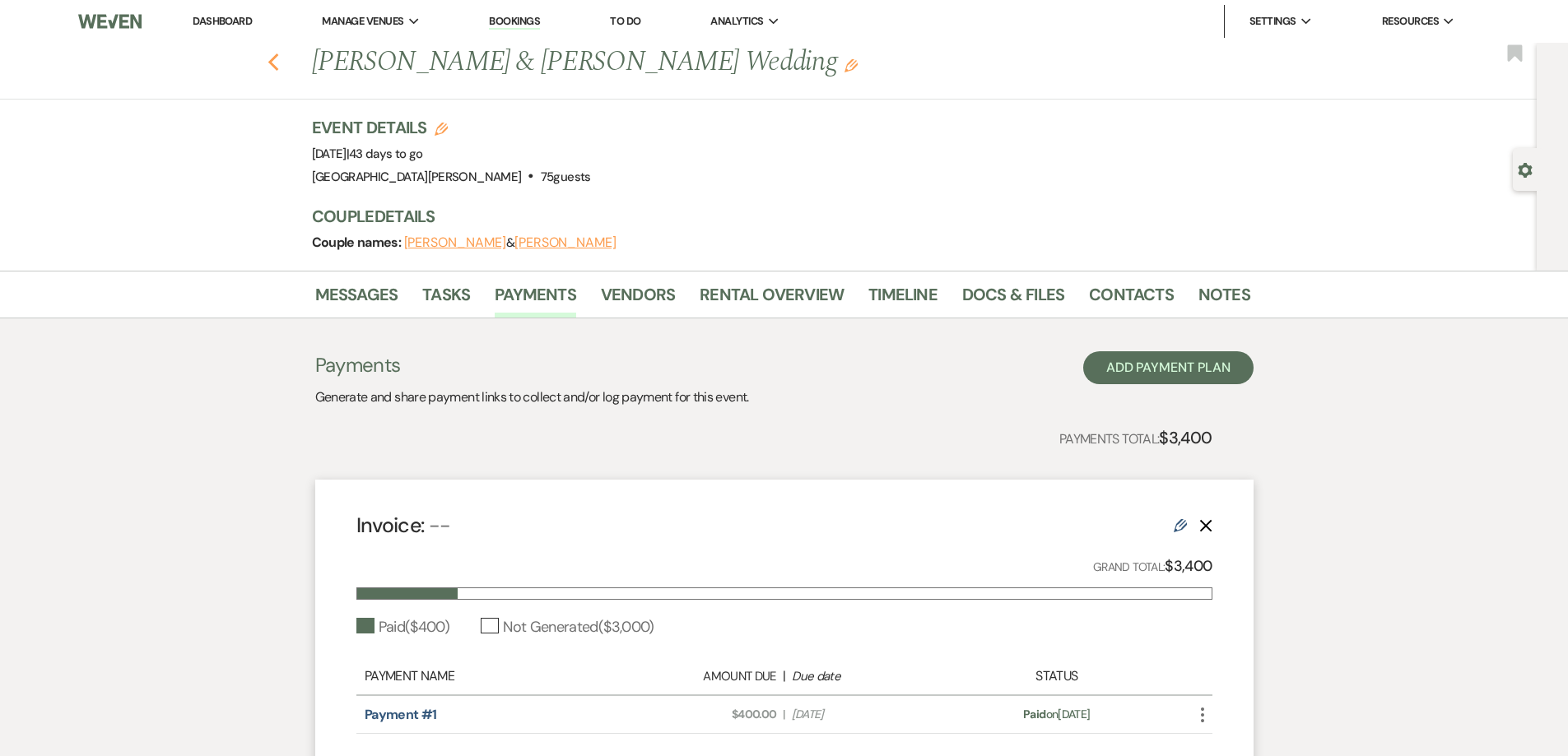
click at [276, 61] on use "button" at bounding box center [272, 62] width 10 height 18
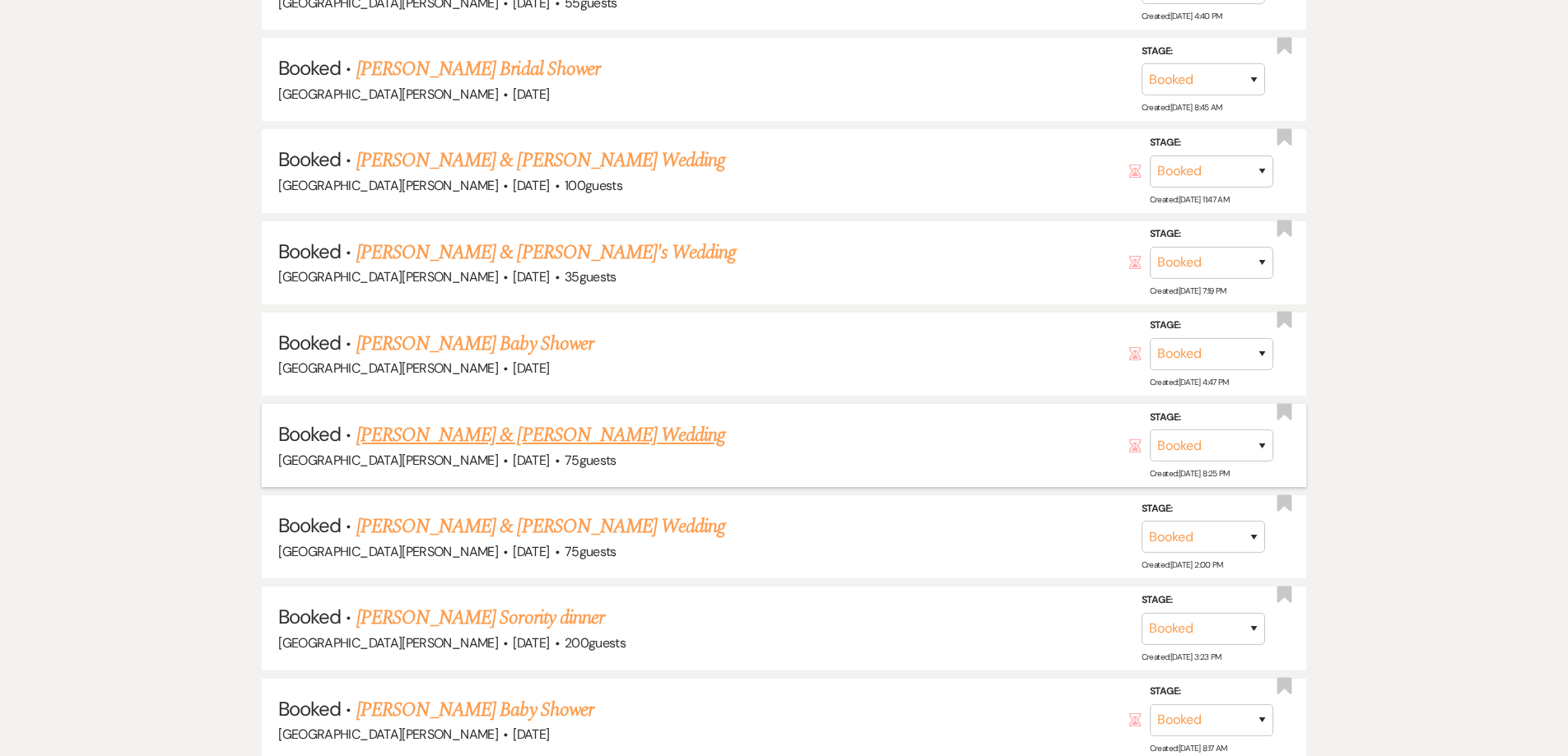
scroll to position [988, 0]
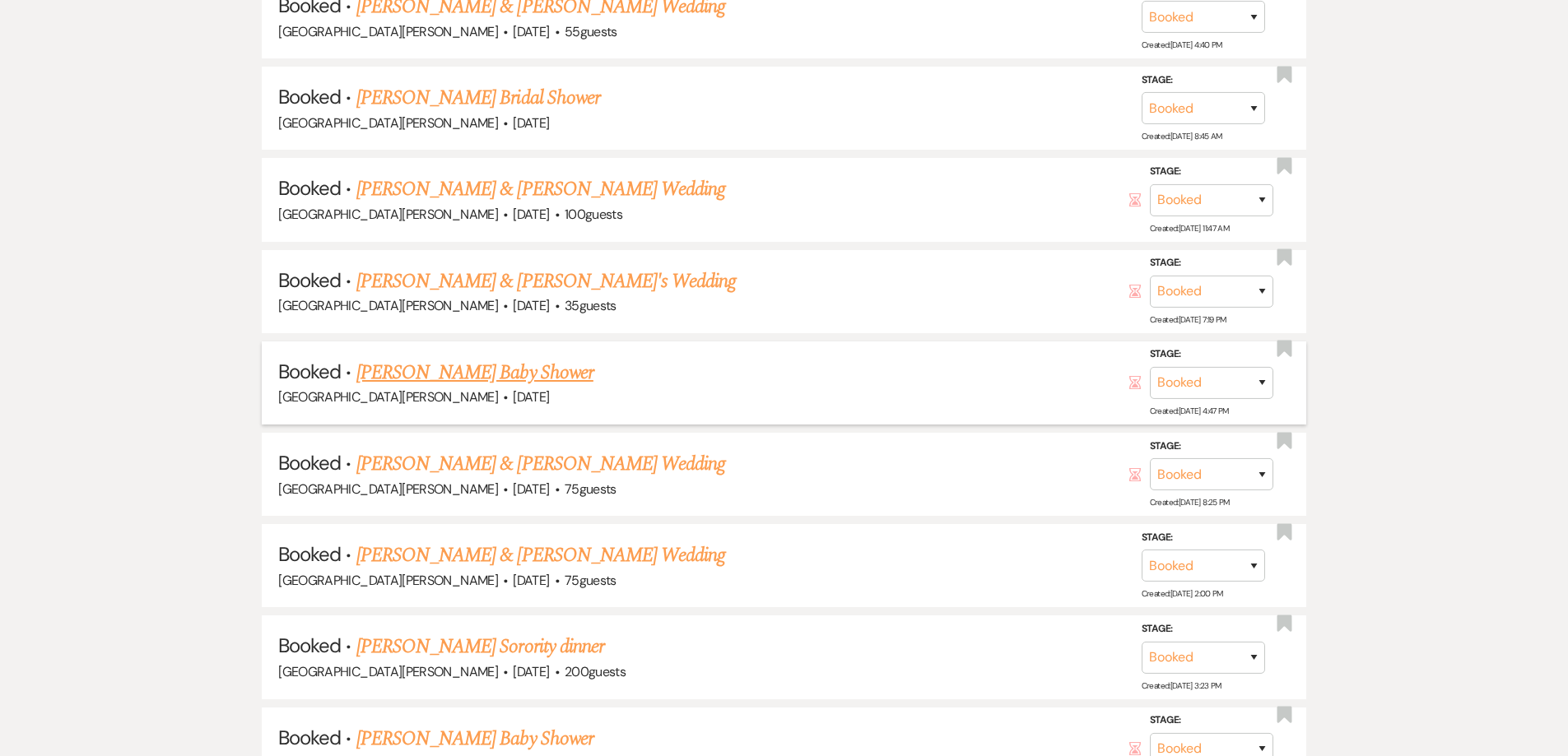
click at [445, 376] on link "[PERSON_NAME] Baby Shower" at bounding box center [474, 372] width 237 height 29
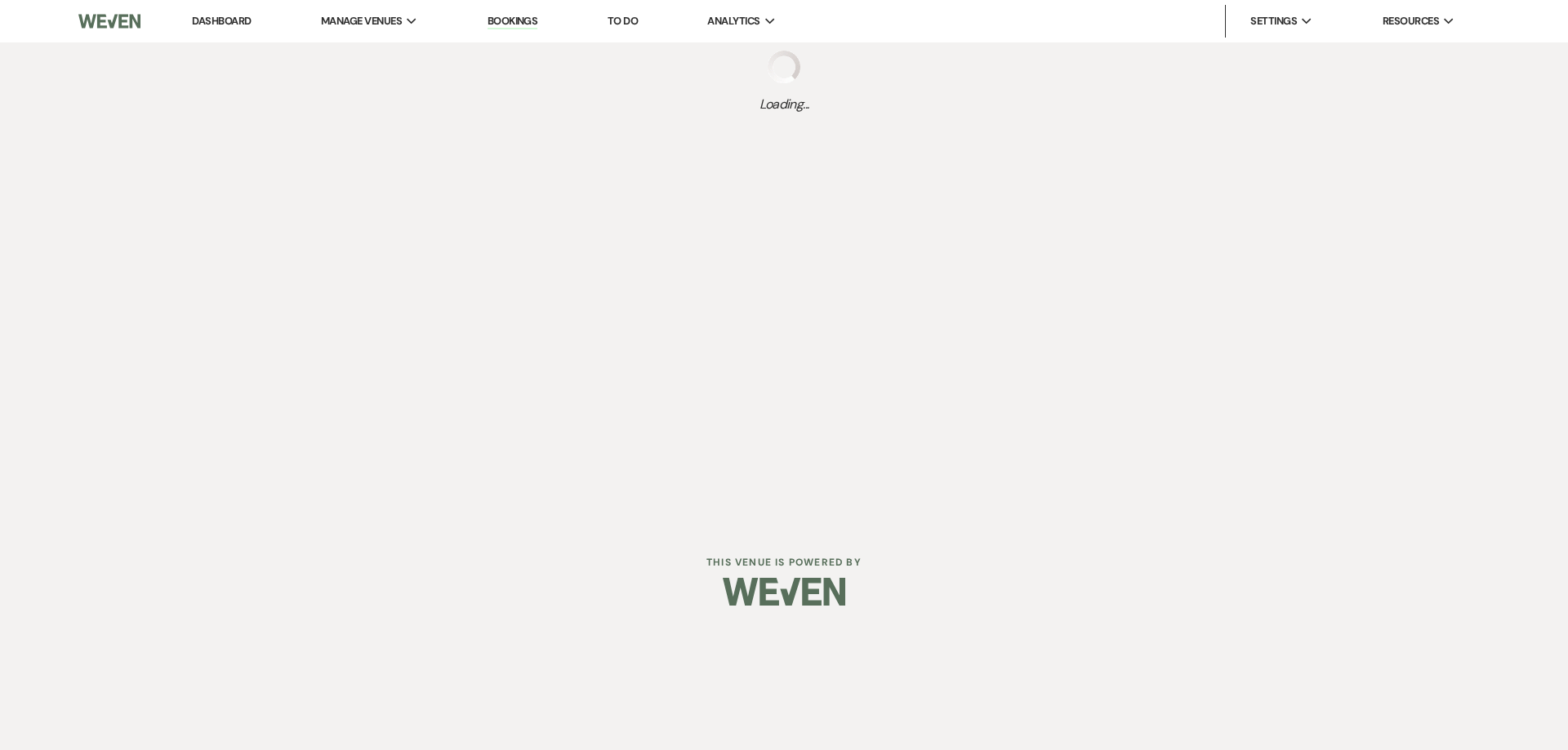
select select "8"
select select "3"
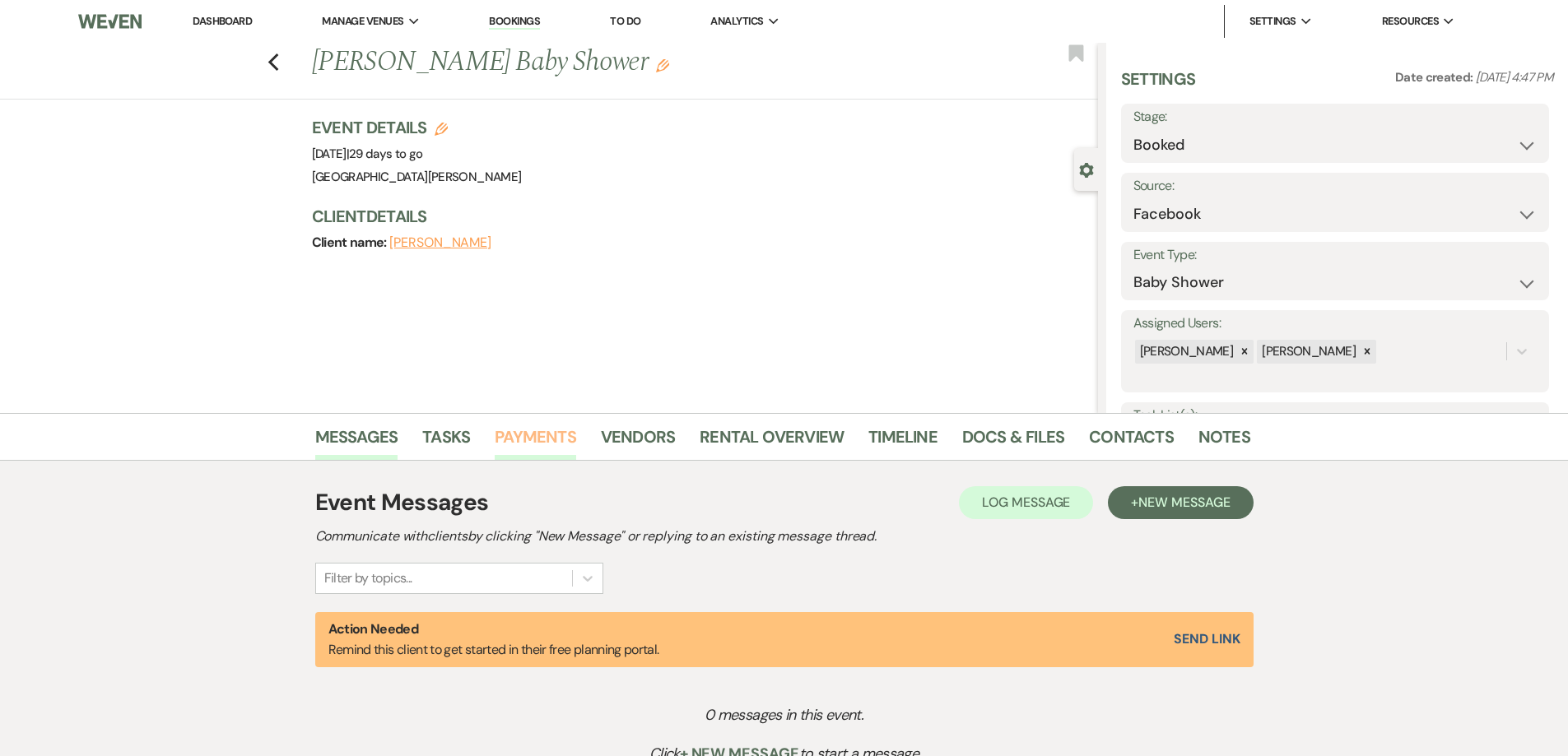
click at [529, 434] on link "Payments" at bounding box center [536, 442] width 81 height 36
